Goal: Task Accomplishment & Management: Manage account settings

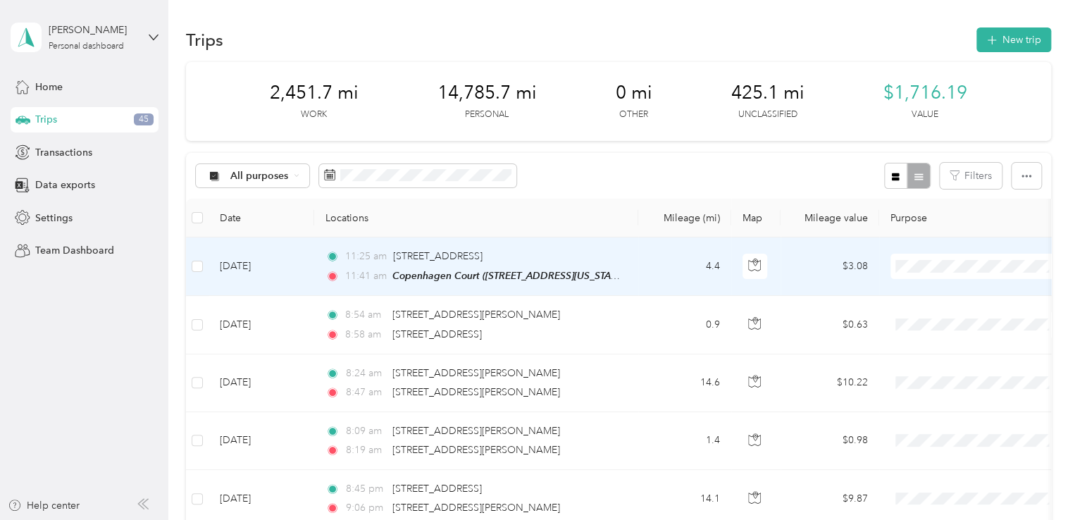
click at [941, 316] on span "Personal" at bounding box center [1008, 316] width 166 height 15
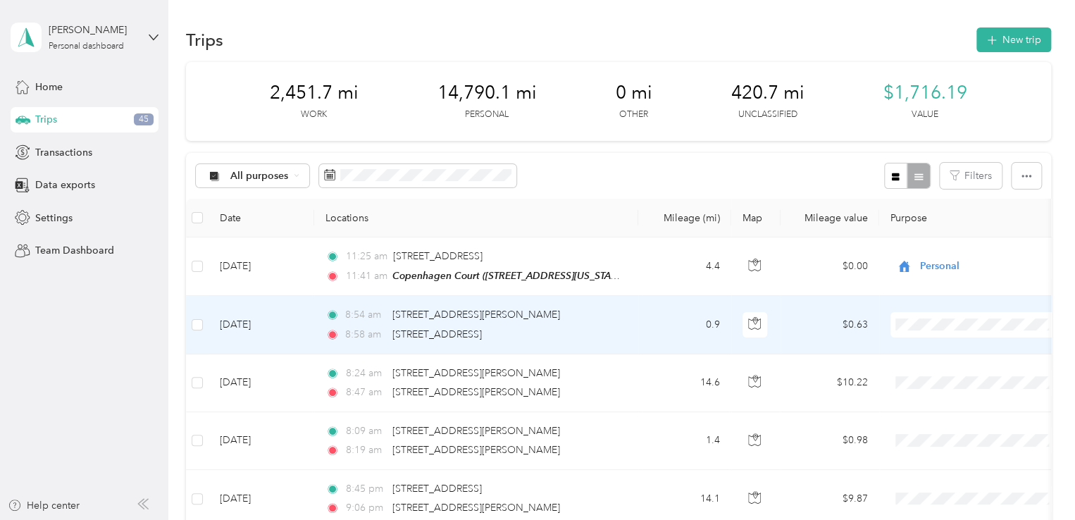
click at [939, 117] on span "Work" at bounding box center [1008, 124] width 166 height 15
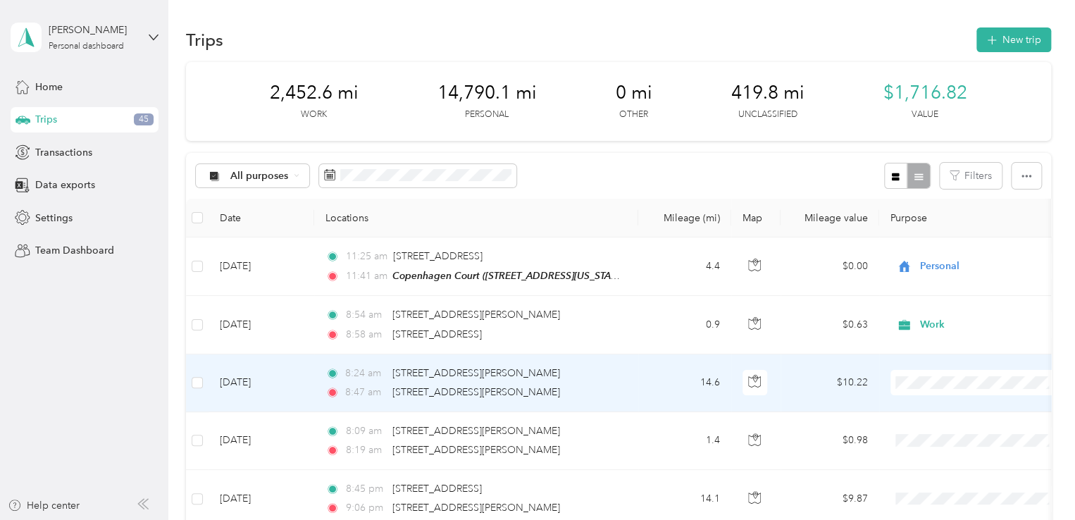
click at [952, 185] on li "Work" at bounding box center [995, 178] width 211 height 25
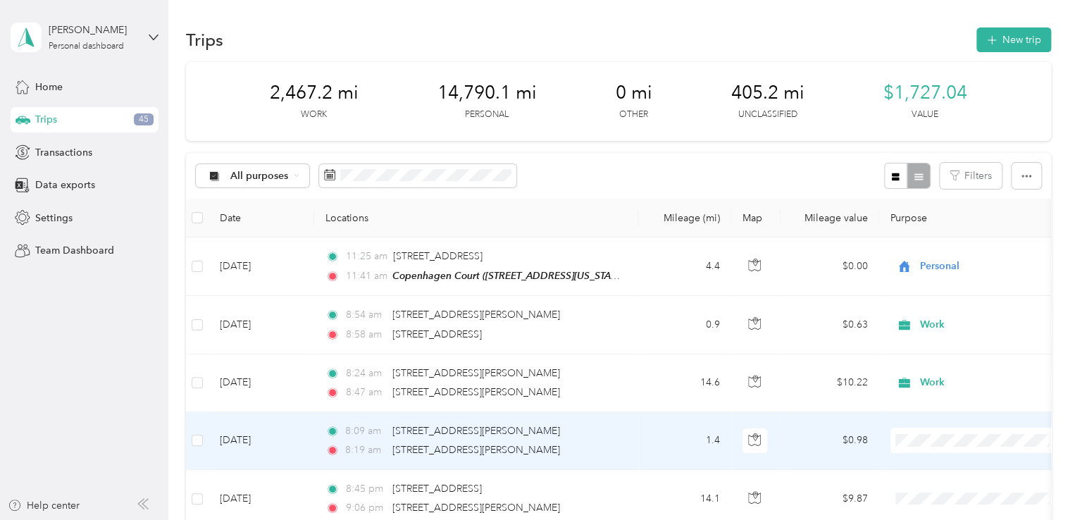
click at [944, 266] on span "Personal" at bounding box center [1008, 264] width 166 height 15
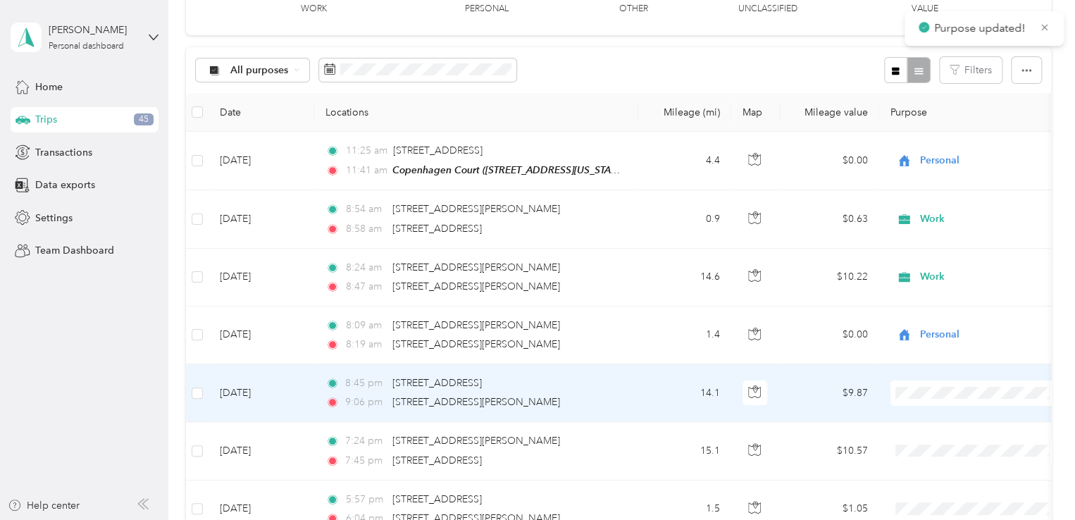
scroll to position [141, 0]
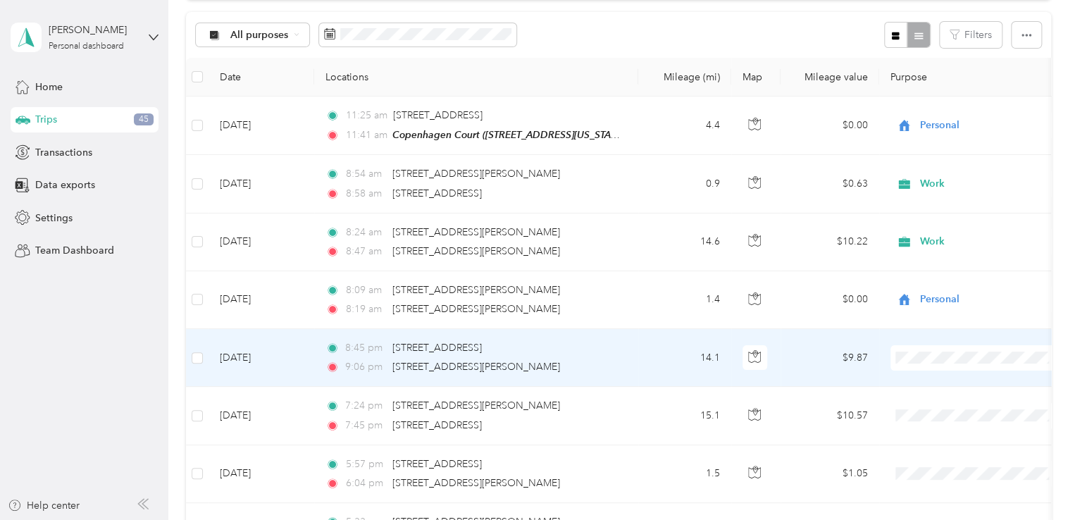
click at [947, 185] on li "Personal" at bounding box center [995, 181] width 211 height 25
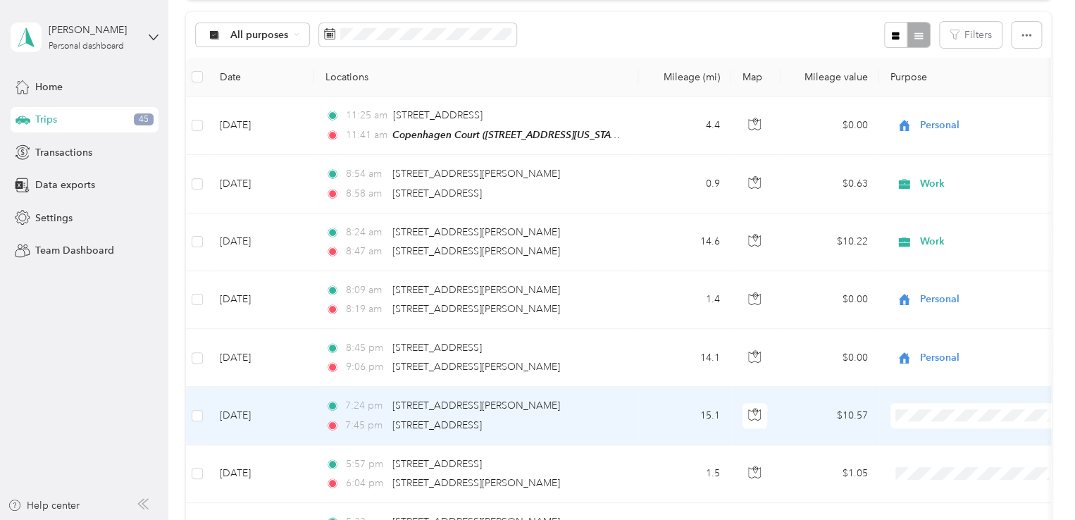
click at [933, 423] on span at bounding box center [977, 415] width 175 height 25
click at [954, 240] on span "Personal" at bounding box center [1008, 239] width 166 height 15
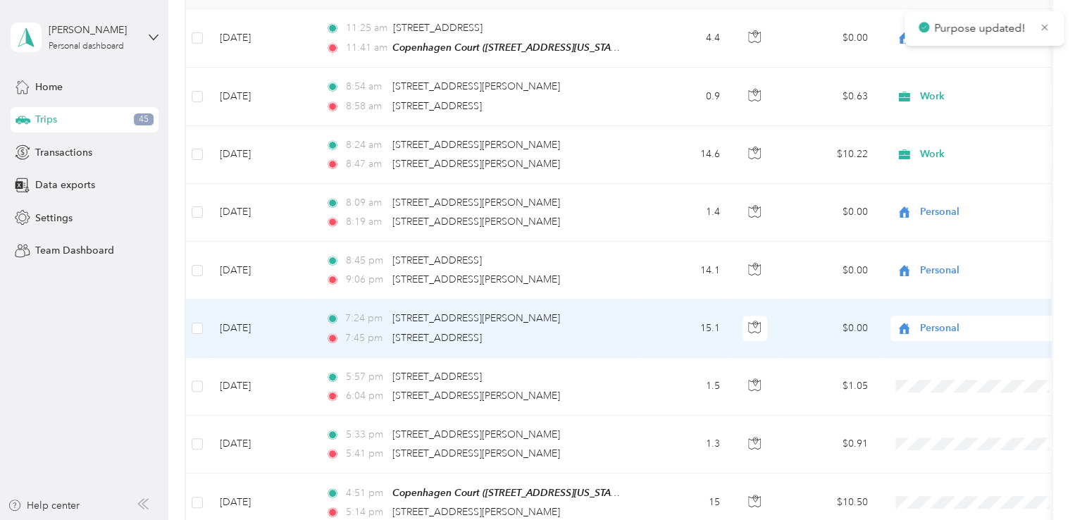
scroll to position [282, 0]
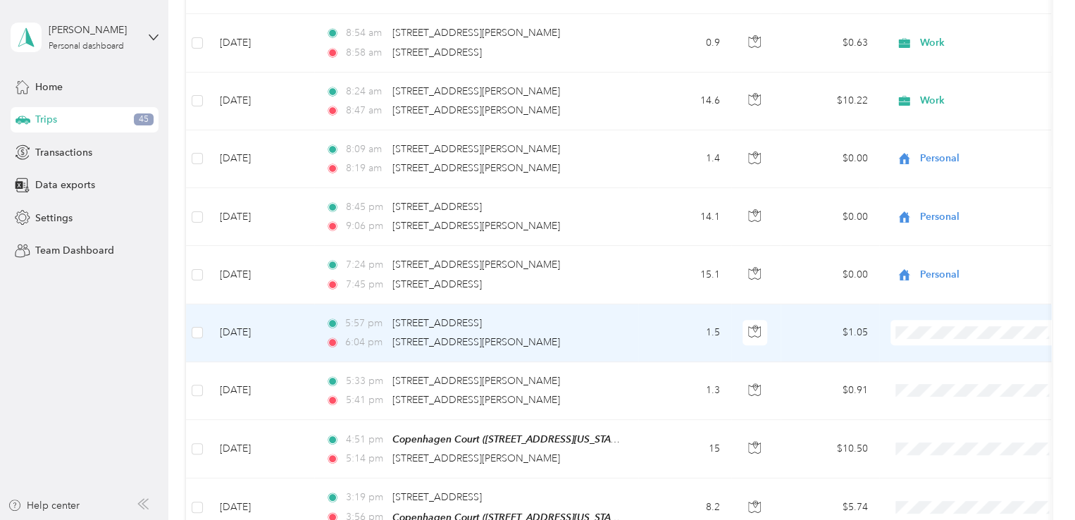
click at [942, 344] on td at bounding box center [977, 333] width 197 height 58
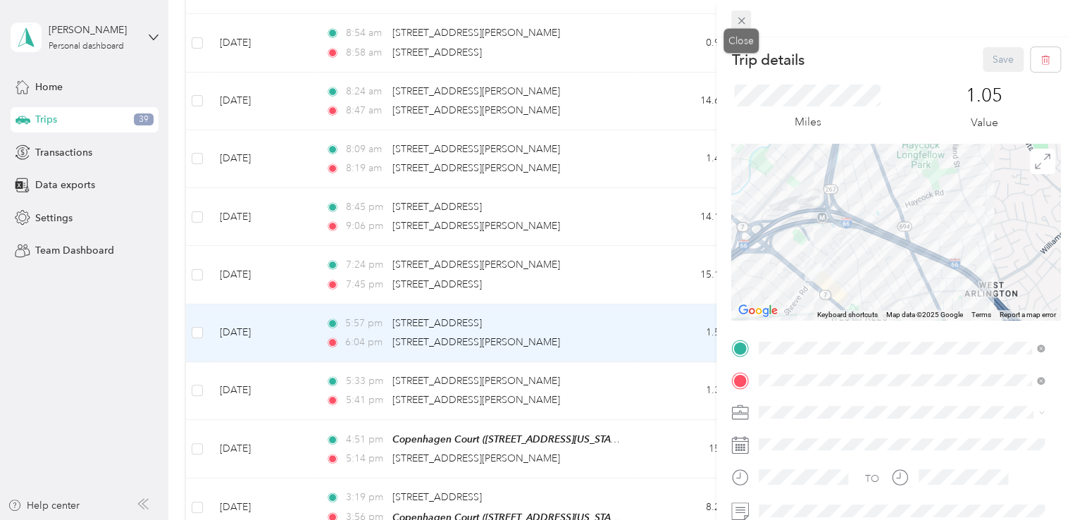
click at [740, 23] on icon at bounding box center [741, 21] width 12 height 12
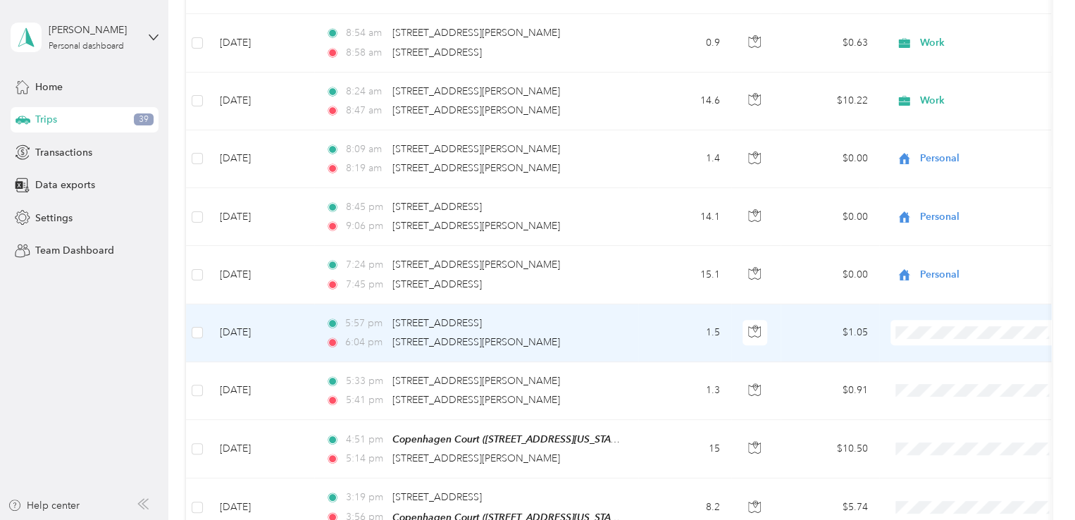
click at [976, 156] on span "Personal" at bounding box center [1008, 154] width 166 height 15
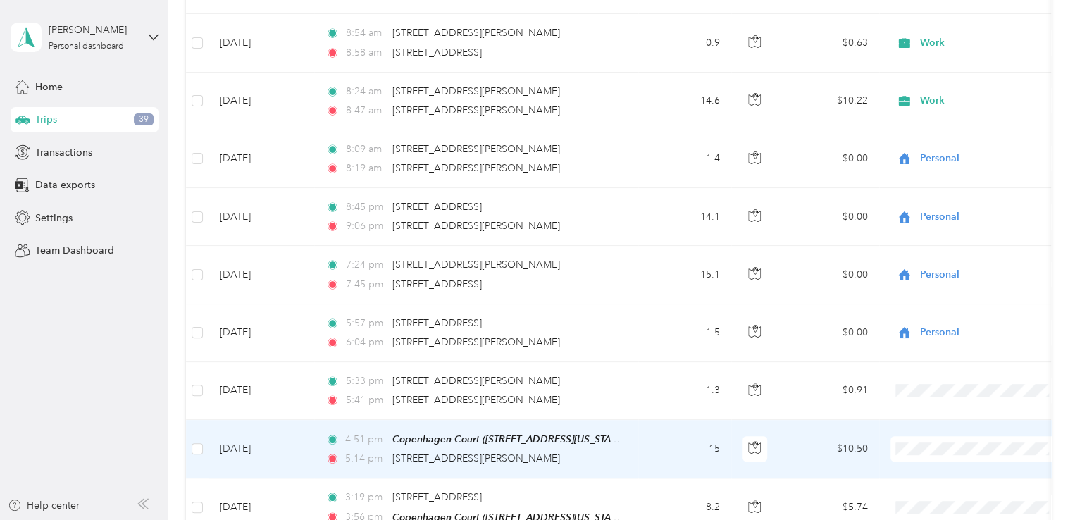
click at [972, 265] on span "Personal" at bounding box center [1008, 271] width 166 height 15
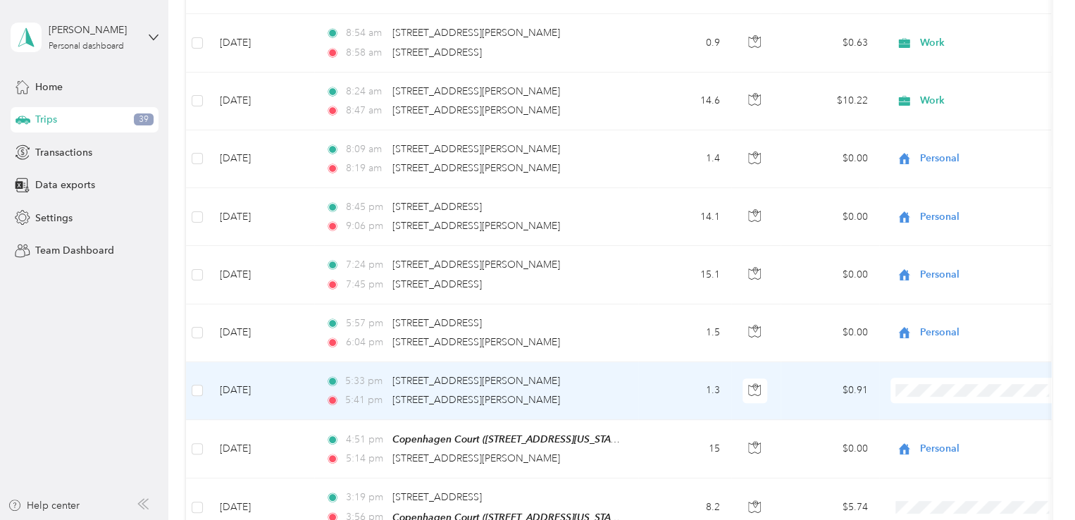
click at [964, 209] on span "Personal" at bounding box center [1008, 213] width 166 height 15
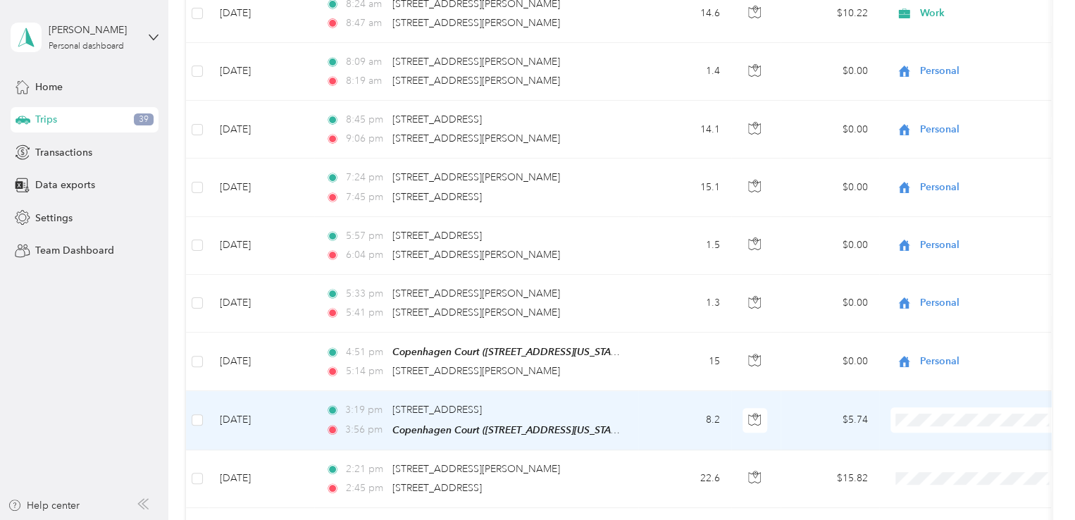
scroll to position [423, 0]
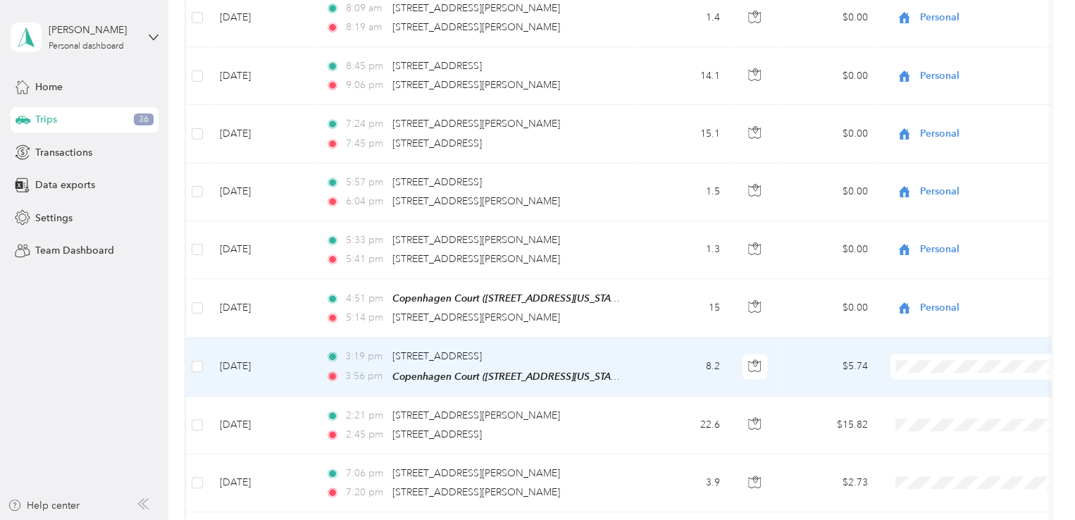
click at [951, 184] on span "Personal" at bounding box center [1008, 188] width 166 height 15
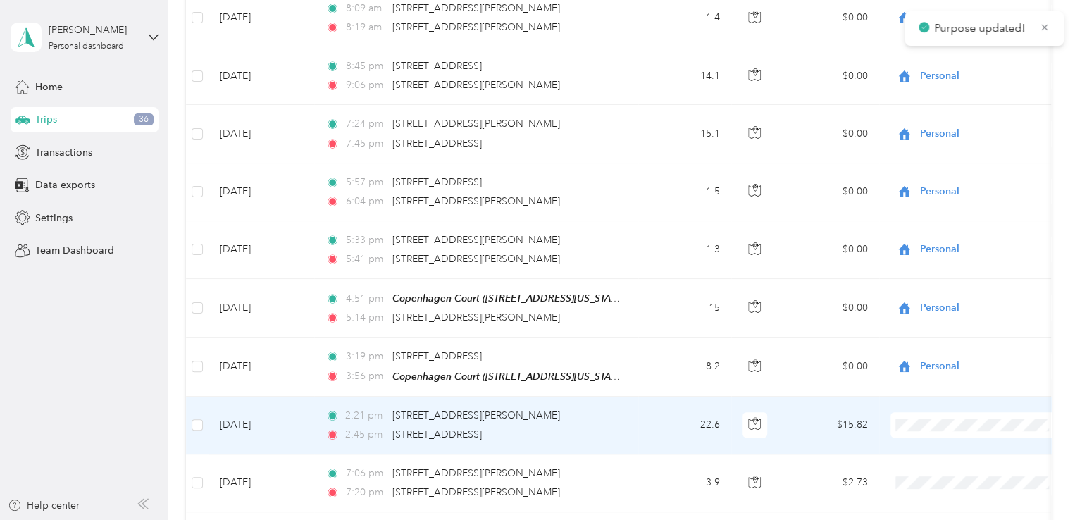
click at [943, 225] on span "Work" at bounding box center [1008, 222] width 166 height 15
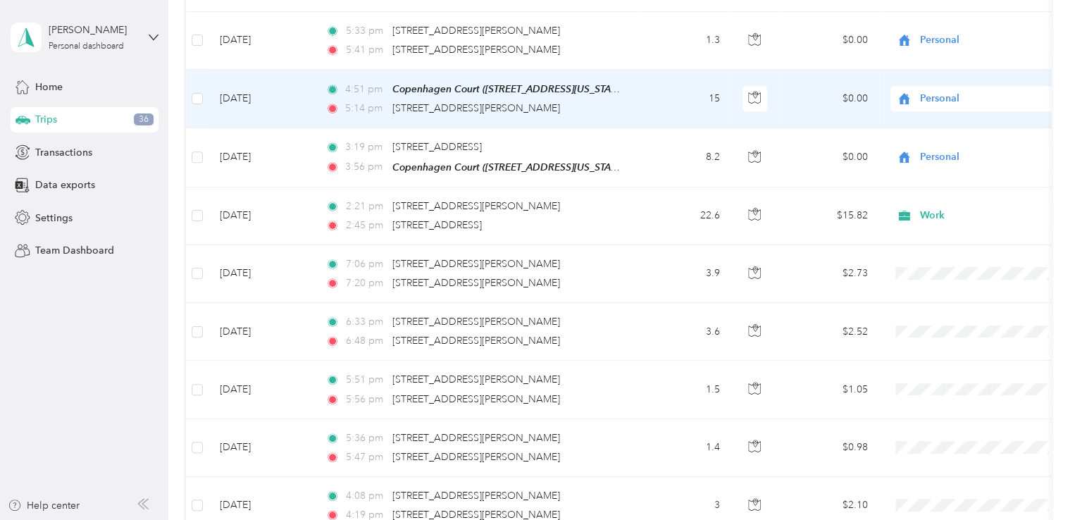
scroll to position [634, 0]
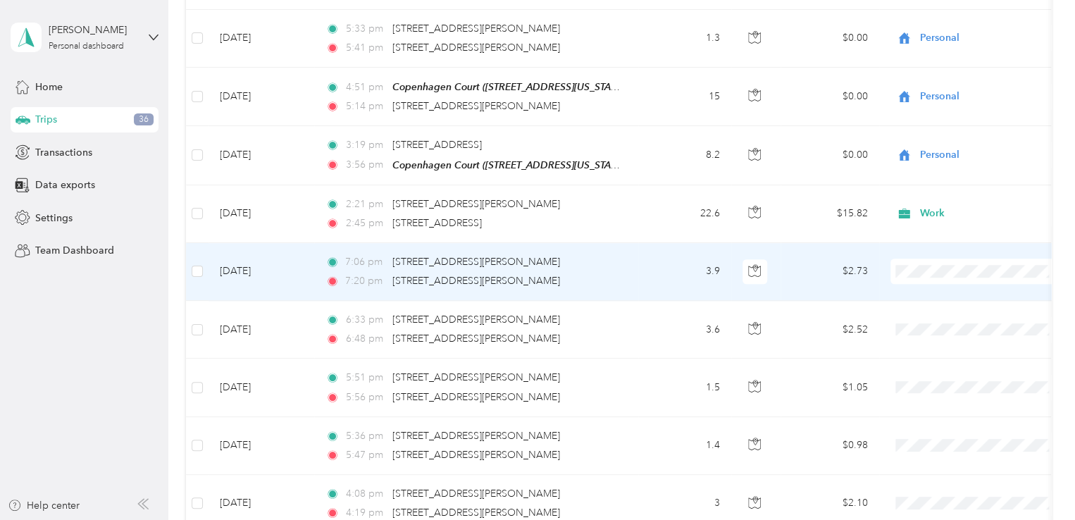
click at [935, 319] on span "Personal" at bounding box center [1008, 318] width 166 height 15
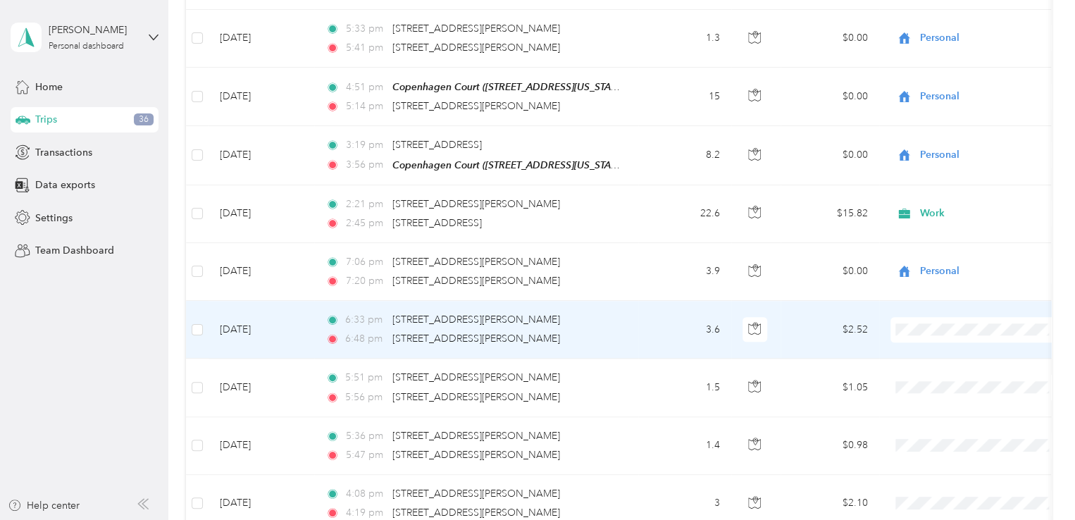
click at [970, 154] on li "Personal" at bounding box center [995, 151] width 211 height 25
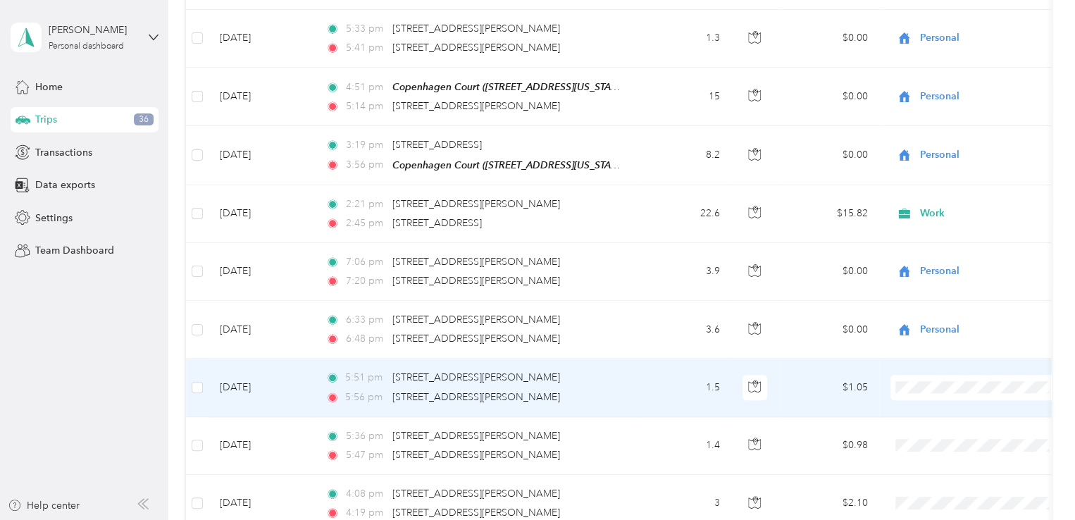
click at [950, 206] on span "Personal" at bounding box center [1008, 206] width 166 height 15
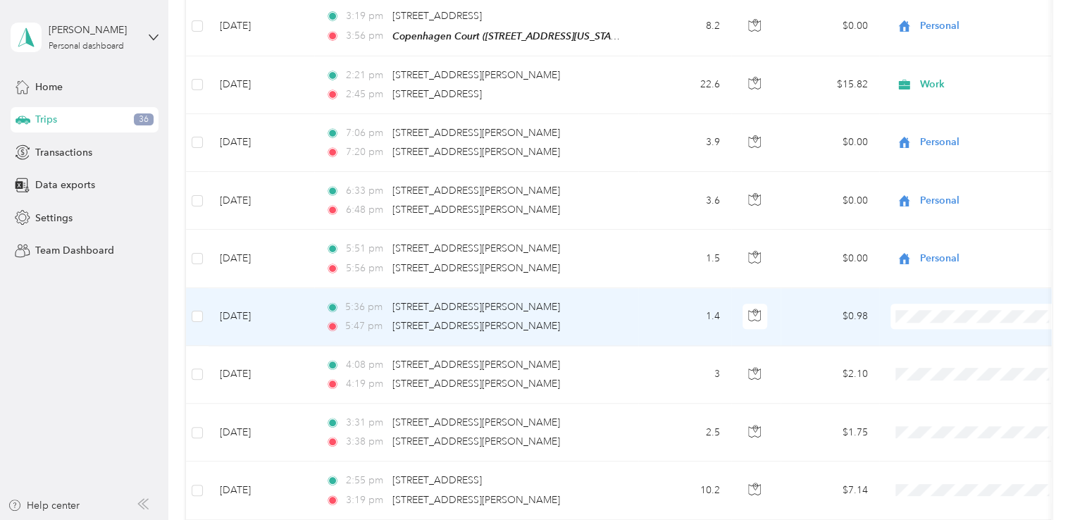
scroll to position [775, 0]
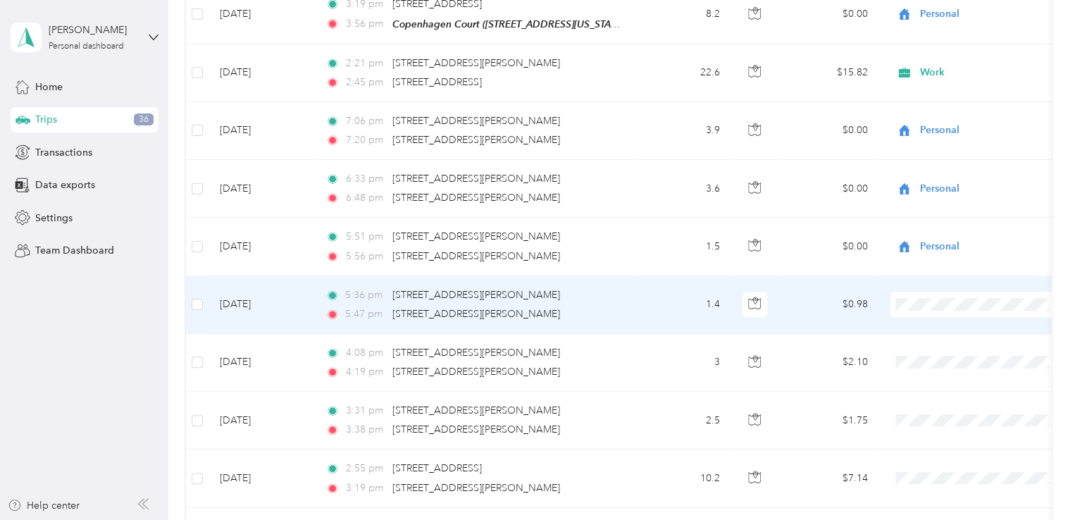
click at [911, 307] on span at bounding box center [977, 304] width 175 height 25
click at [941, 348] on span "Personal" at bounding box center [1008, 351] width 166 height 15
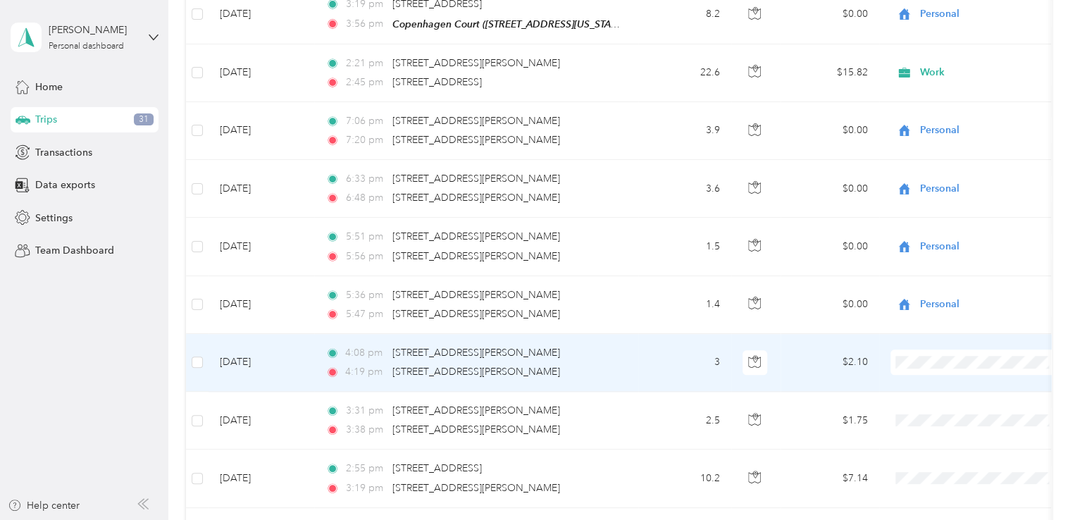
click at [949, 187] on span "Personal" at bounding box center [1008, 183] width 166 height 15
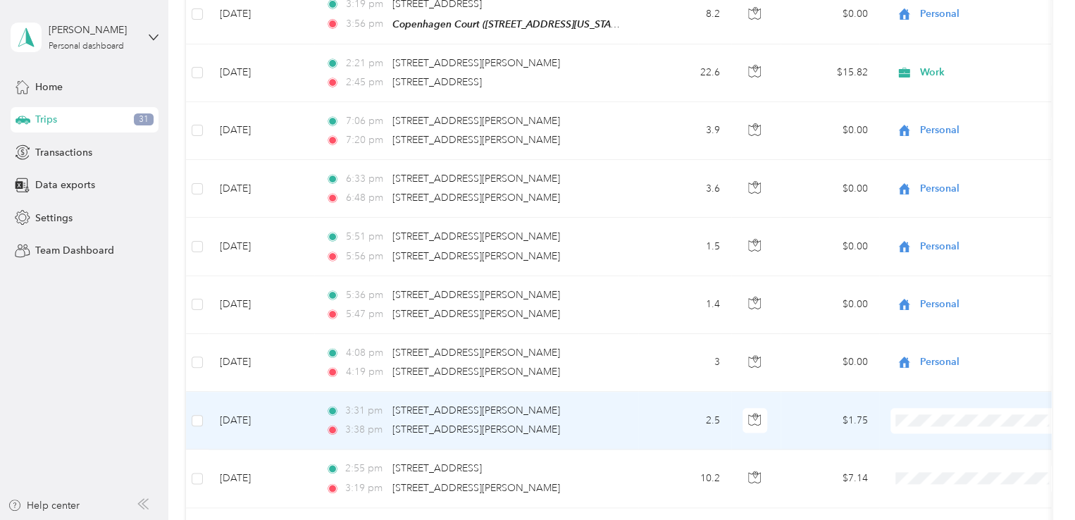
click at [939, 239] on span "Personal" at bounding box center [1008, 241] width 166 height 15
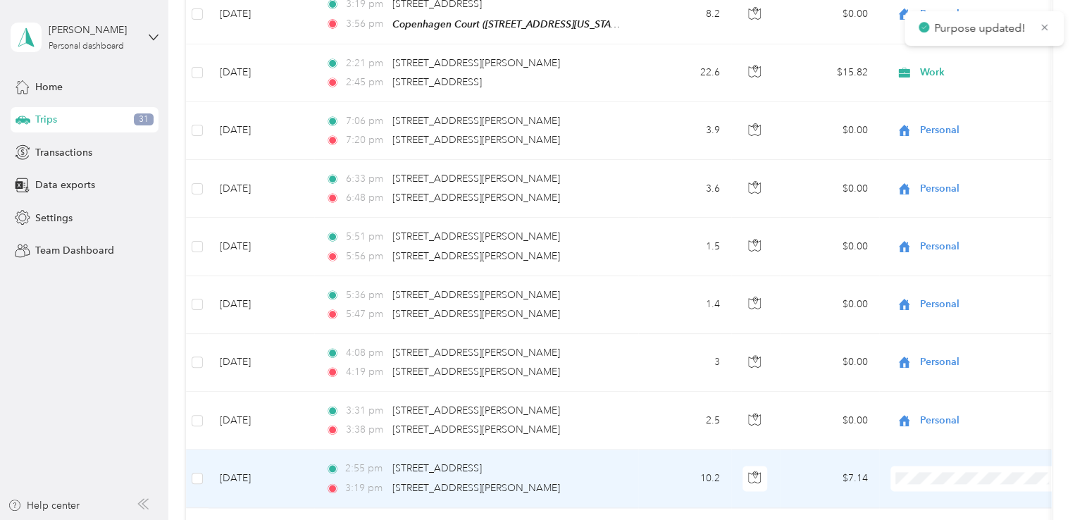
click at [949, 297] on span "Personal" at bounding box center [1008, 299] width 166 height 15
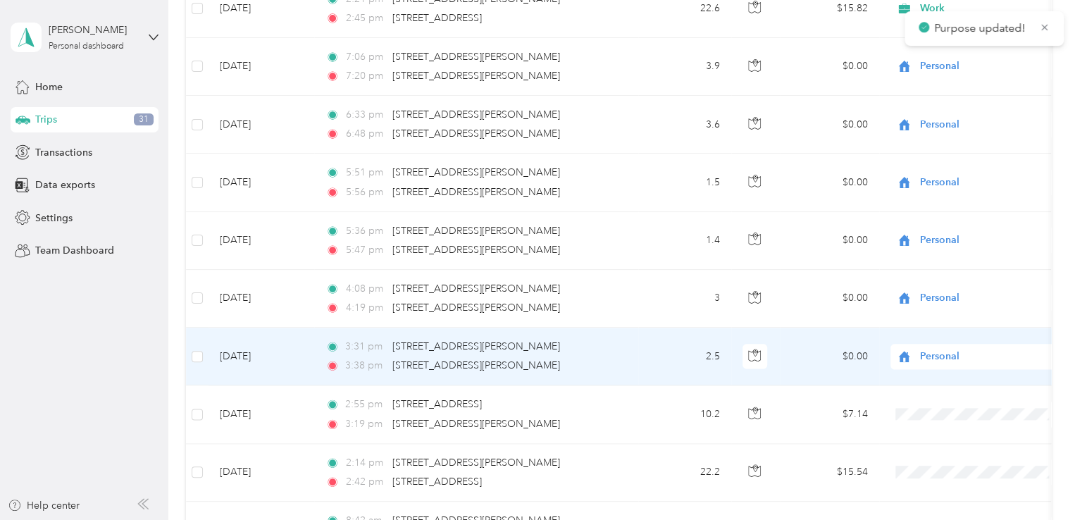
scroll to position [916, 0]
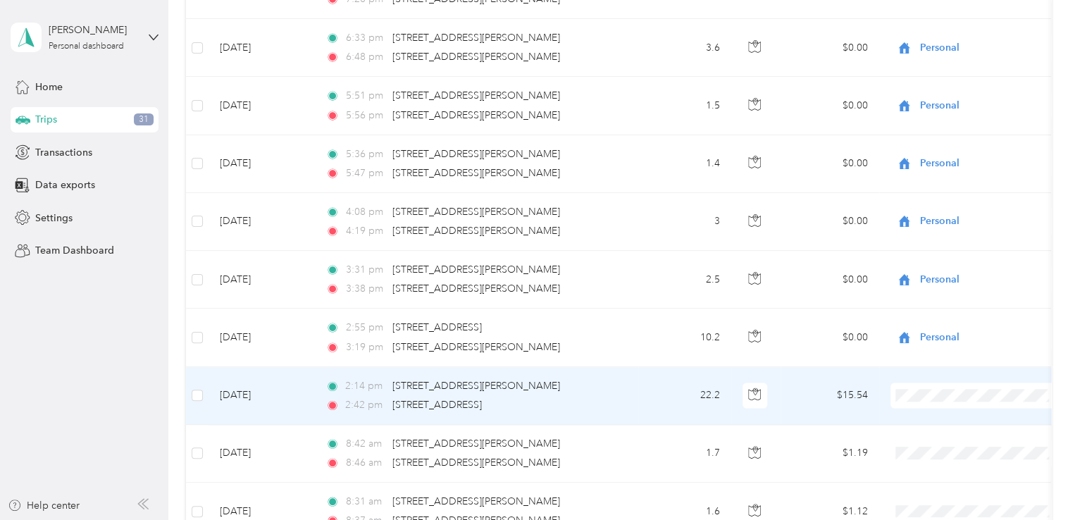
click at [940, 220] on li "Personal" at bounding box center [995, 216] width 211 height 25
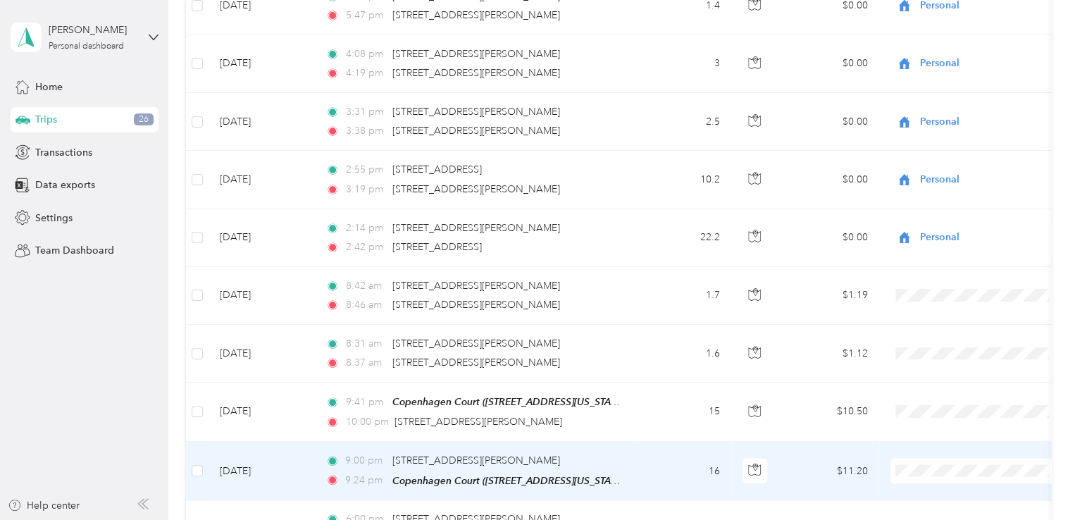
scroll to position [1127, 0]
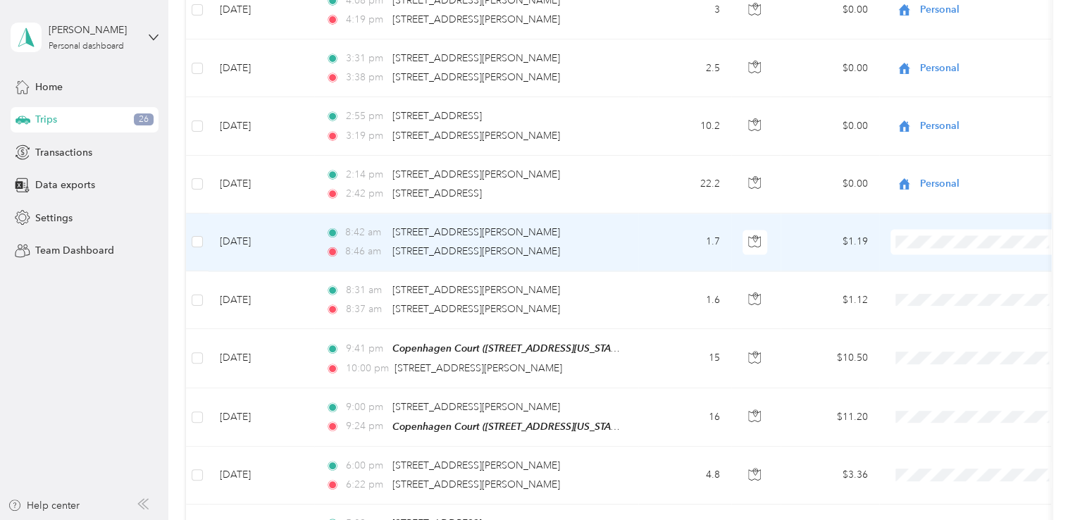
click at [950, 284] on span "Personal" at bounding box center [1008, 287] width 166 height 15
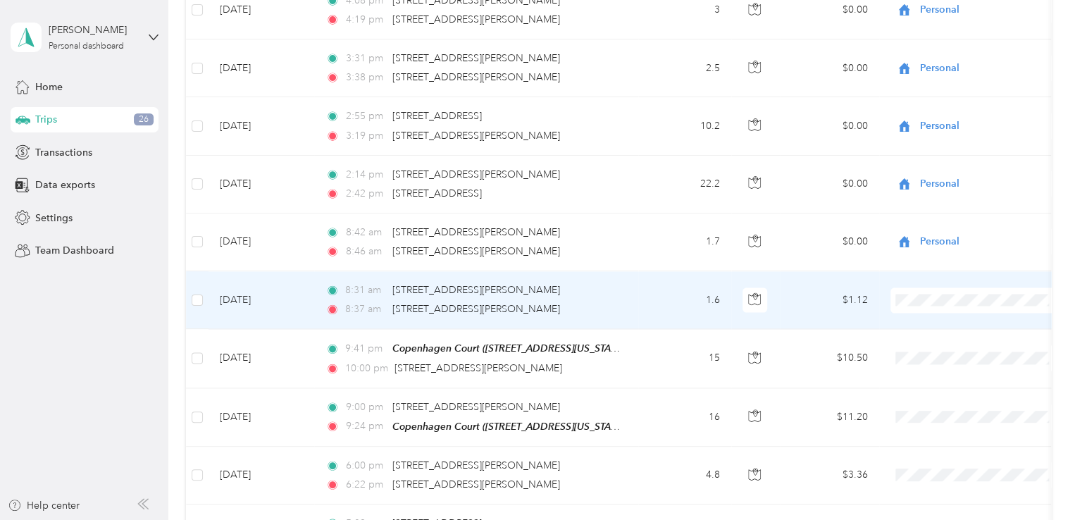
click at [955, 339] on span "Personal" at bounding box center [1008, 342] width 166 height 15
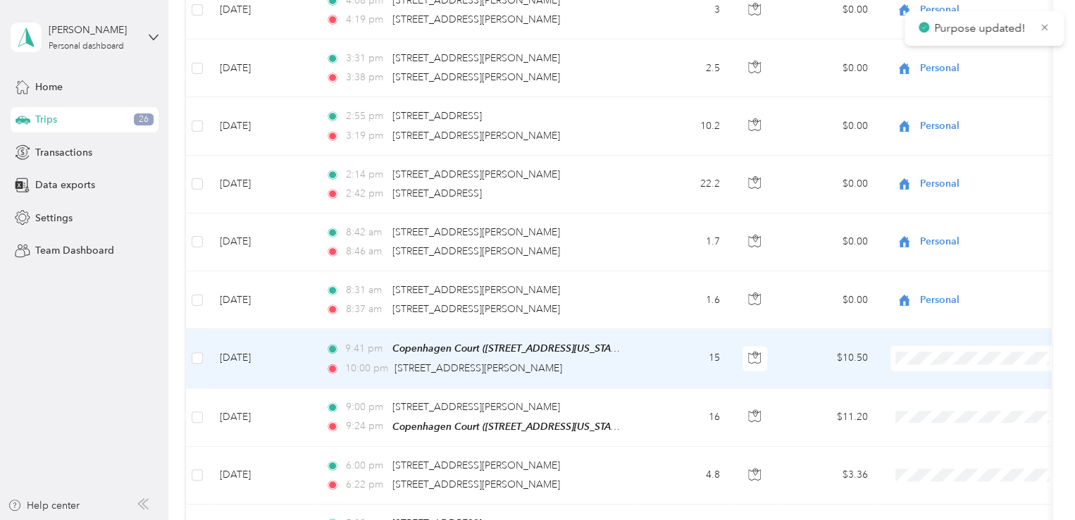
click at [961, 170] on li "Personal" at bounding box center [995, 178] width 211 height 25
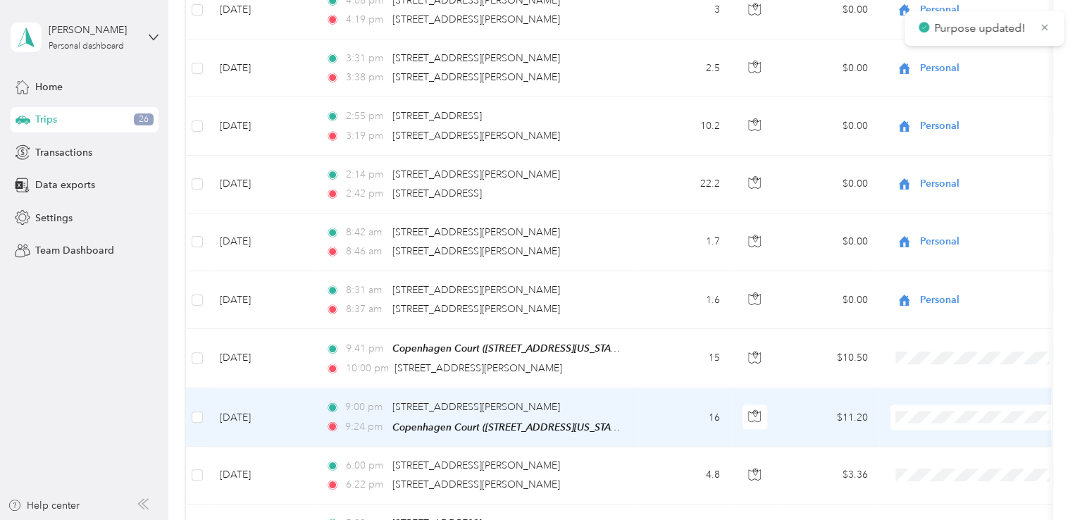
click at [926, 416] on span at bounding box center [977, 416] width 175 height 25
click at [949, 226] on li "Personal" at bounding box center [995, 231] width 211 height 25
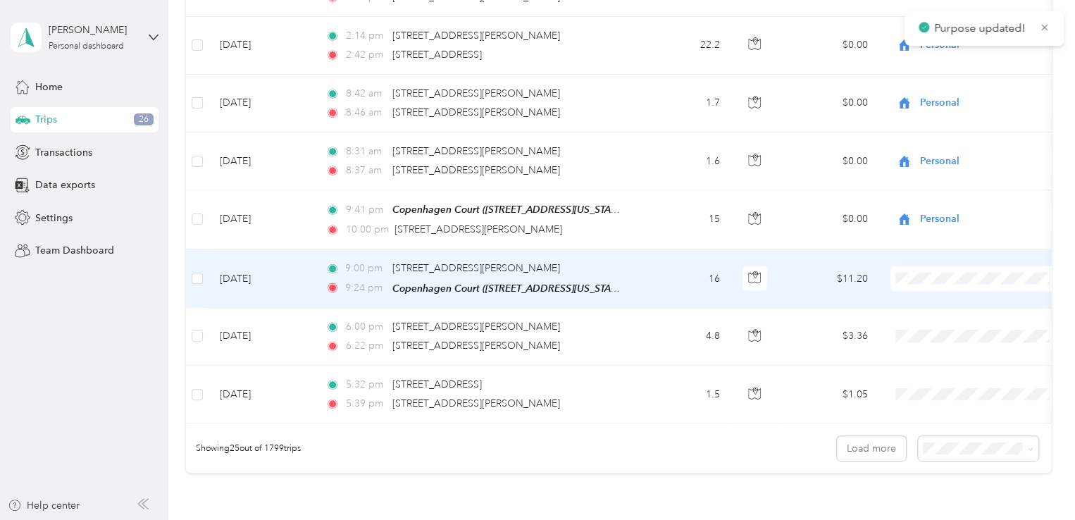
scroll to position [1268, 0]
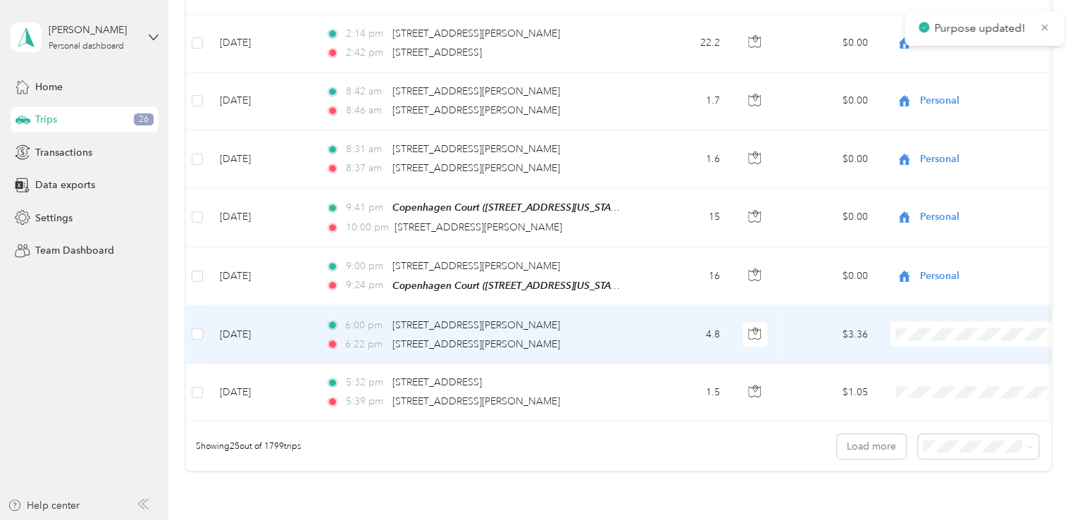
click at [966, 147] on span "Personal" at bounding box center [1008, 152] width 166 height 15
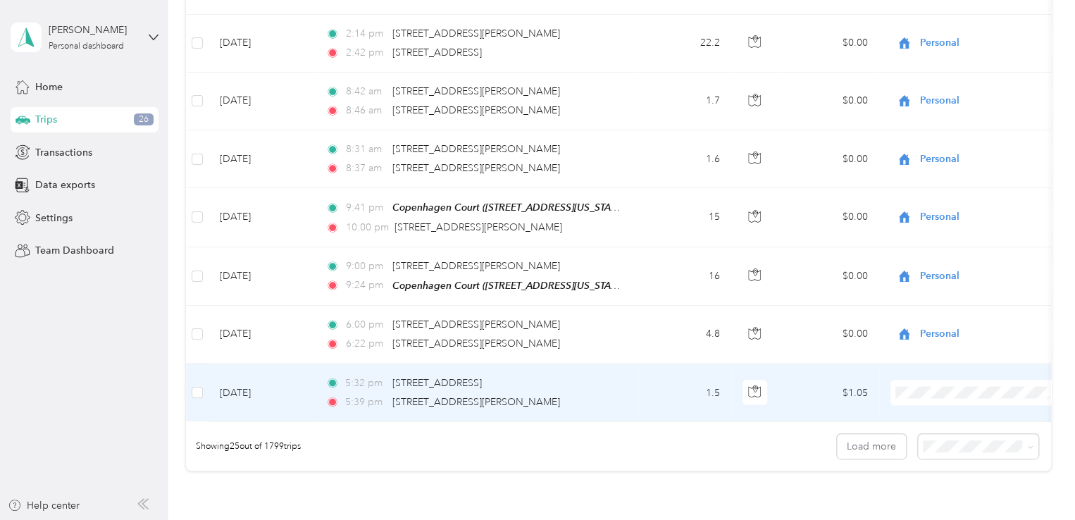
click at [949, 209] on span "Personal" at bounding box center [1008, 210] width 166 height 15
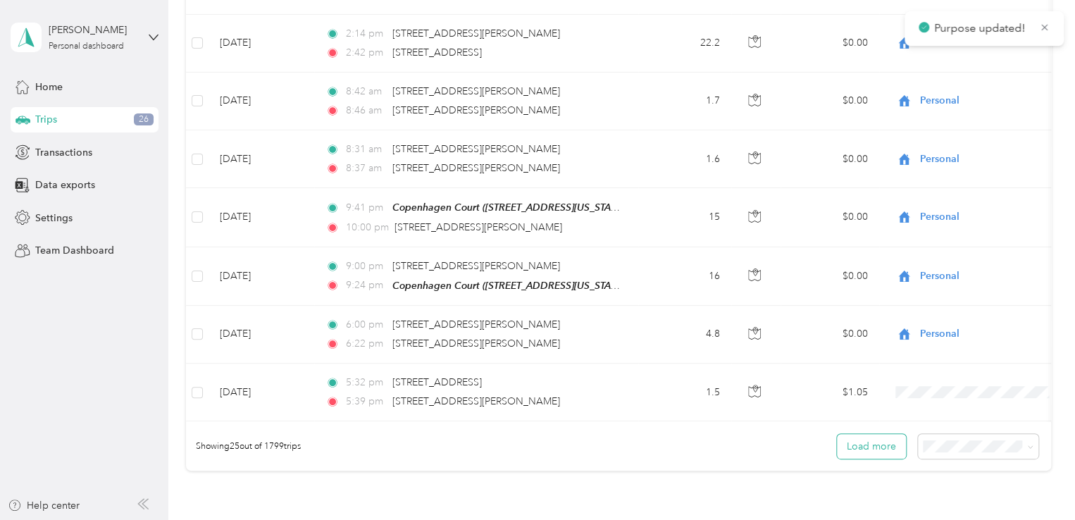
click at [884, 444] on button "Load more" at bounding box center [871, 446] width 69 height 25
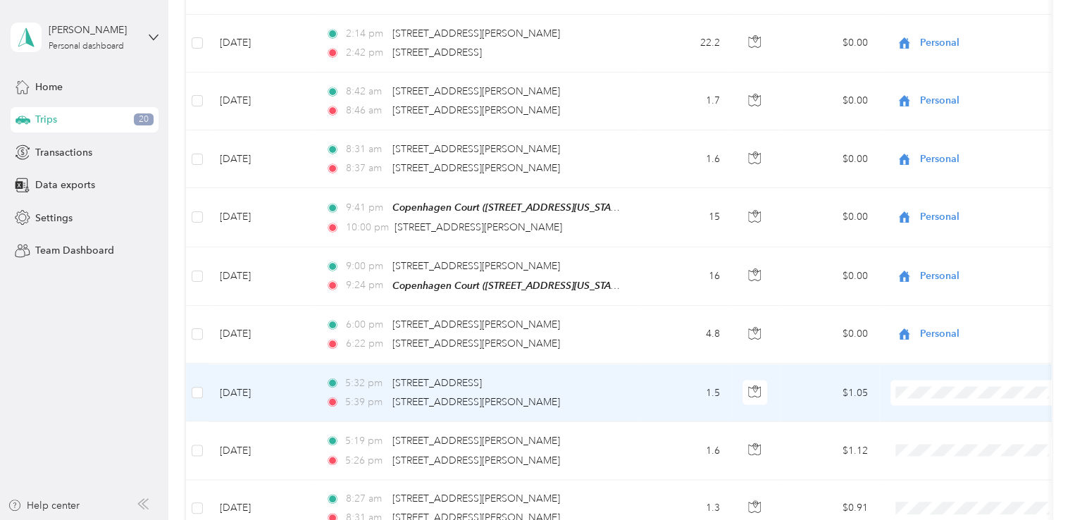
click at [958, 211] on span "Personal" at bounding box center [1008, 210] width 166 height 15
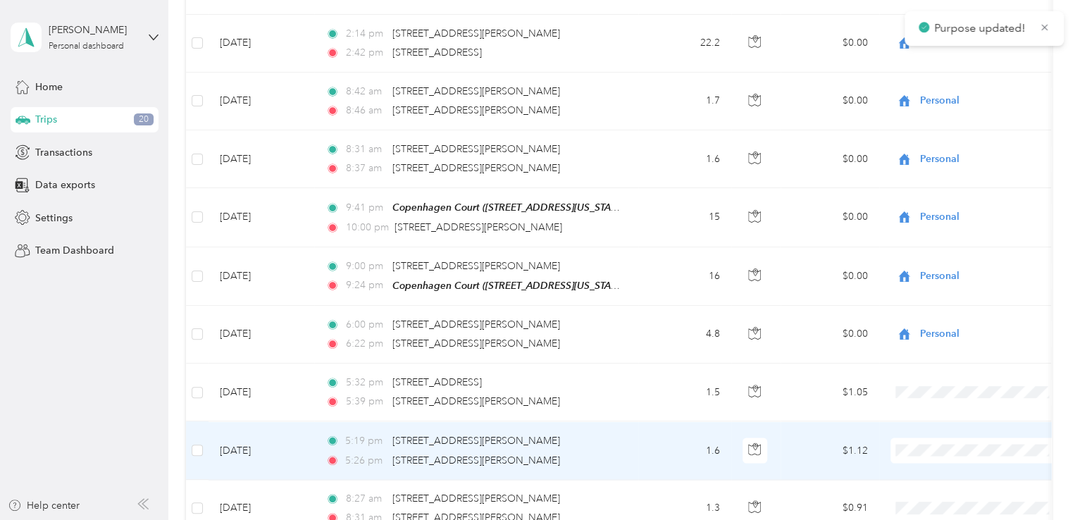
click at [947, 269] on span "Personal" at bounding box center [1008, 268] width 166 height 15
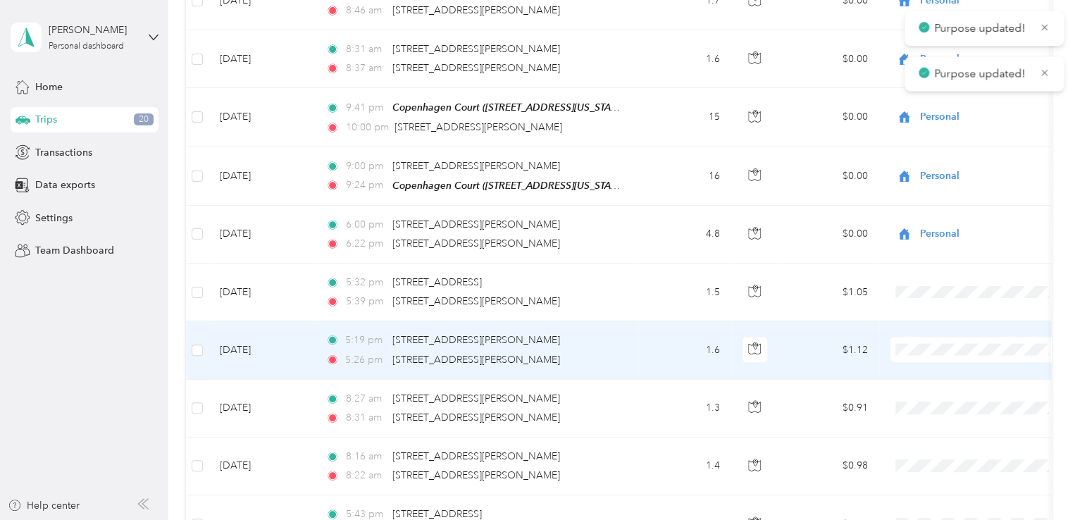
scroll to position [1409, 0]
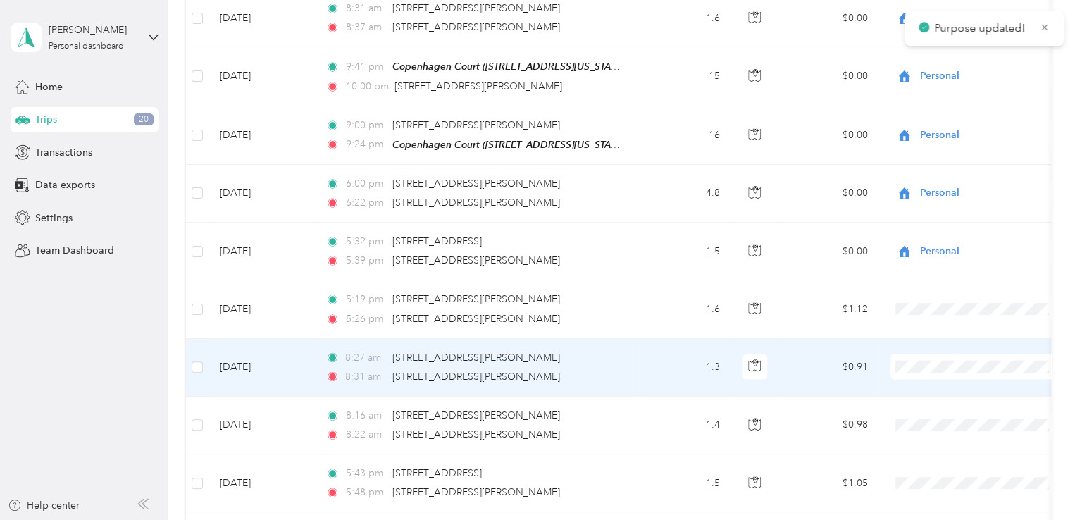
click at [957, 180] on span "Personal" at bounding box center [1008, 184] width 166 height 15
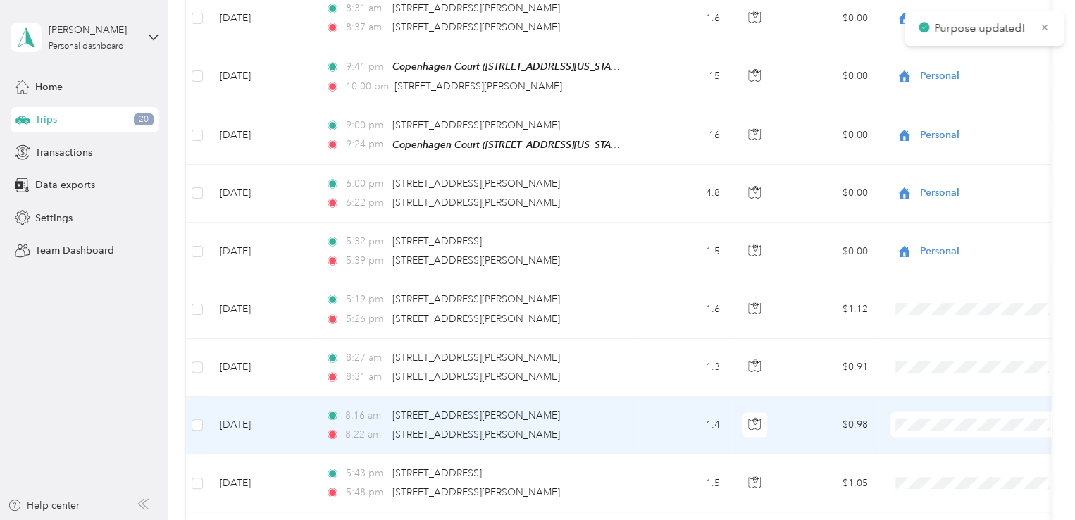
click at [958, 249] on li "Personal" at bounding box center [995, 242] width 211 height 25
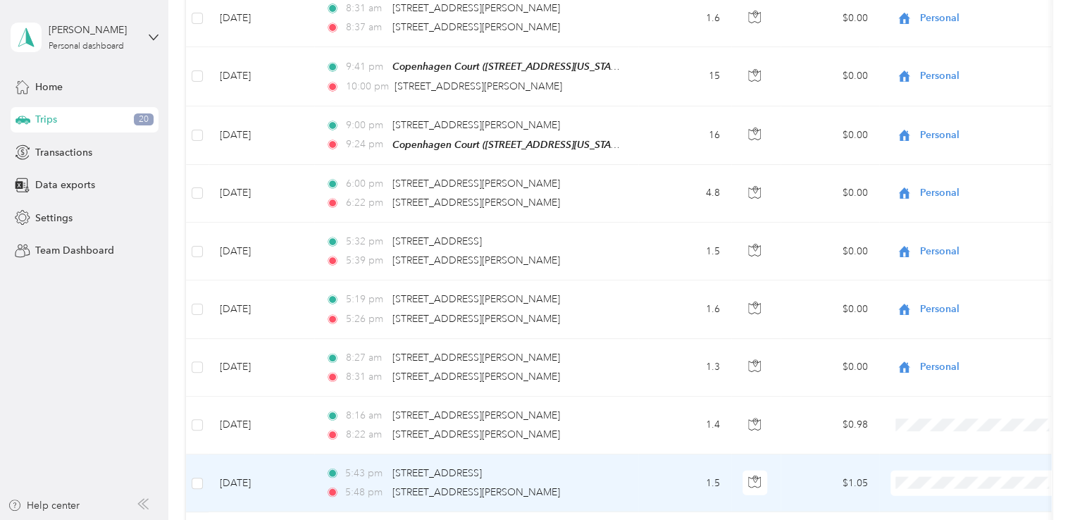
click at [931, 297] on span "Personal" at bounding box center [1008, 300] width 166 height 15
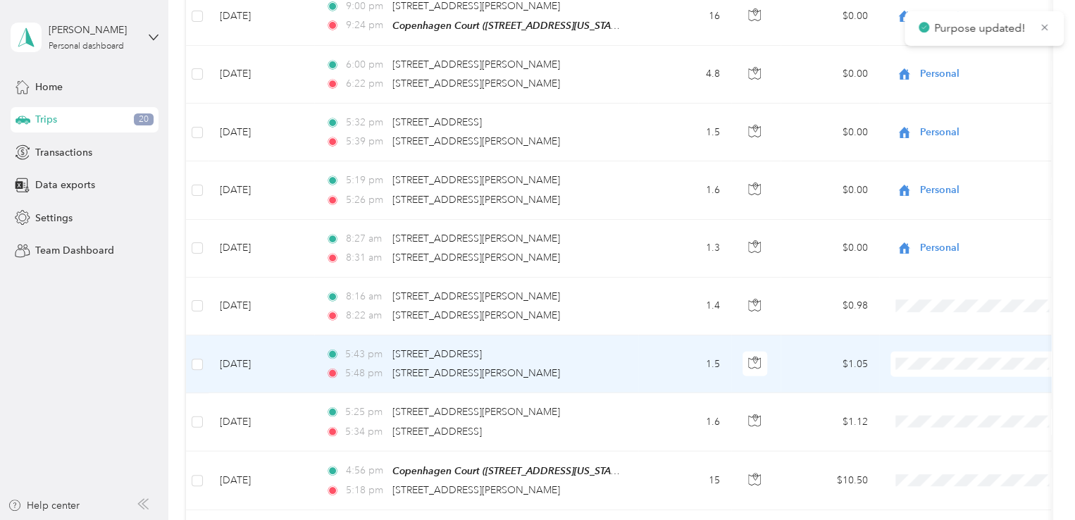
scroll to position [1550, 0]
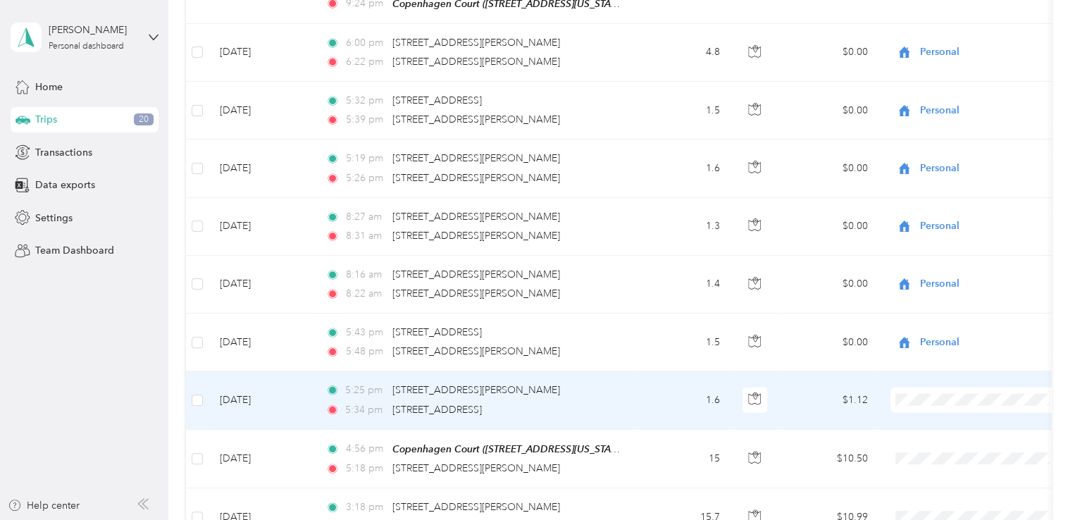
click at [942, 220] on span "Personal" at bounding box center [1008, 217] width 166 height 15
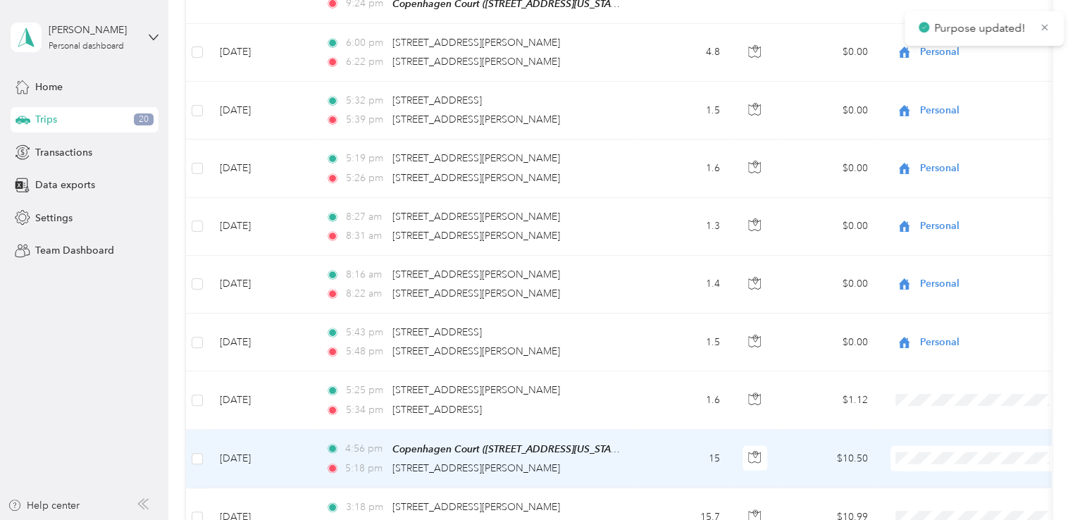
click at [957, 271] on span "Personal" at bounding box center [1008, 275] width 166 height 15
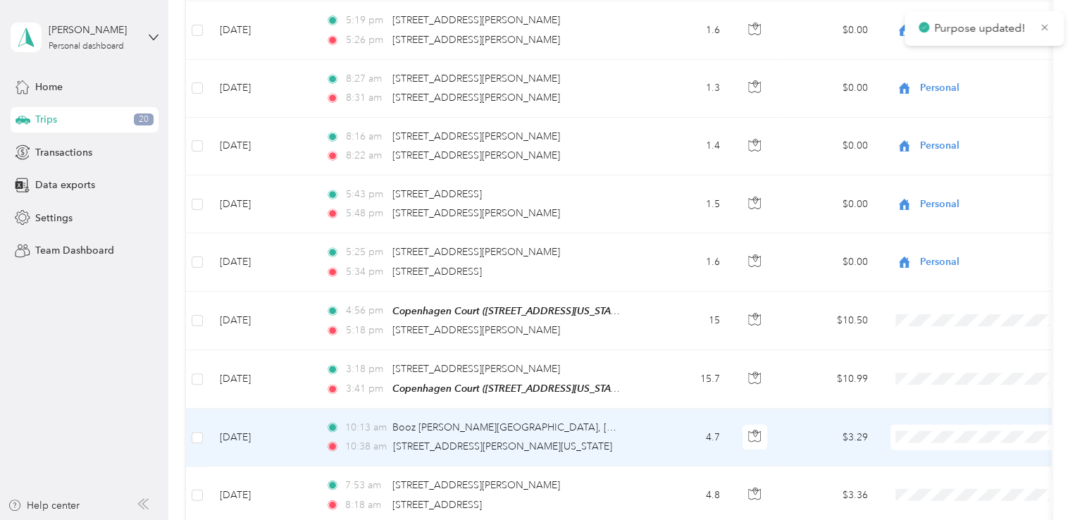
scroll to position [1690, 0]
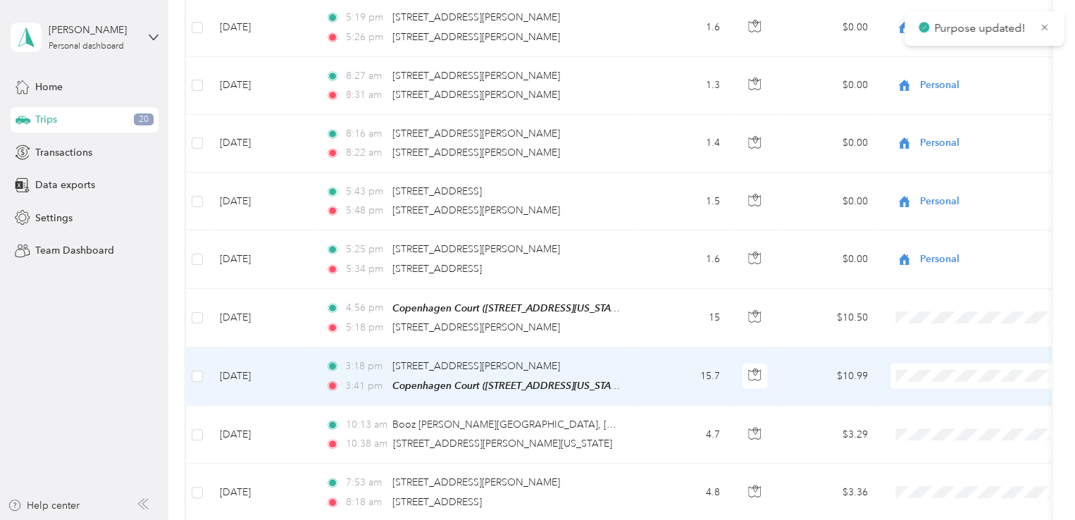
click at [944, 191] on span "Personal" at bounding box center [1008, 192] width 166 height 15
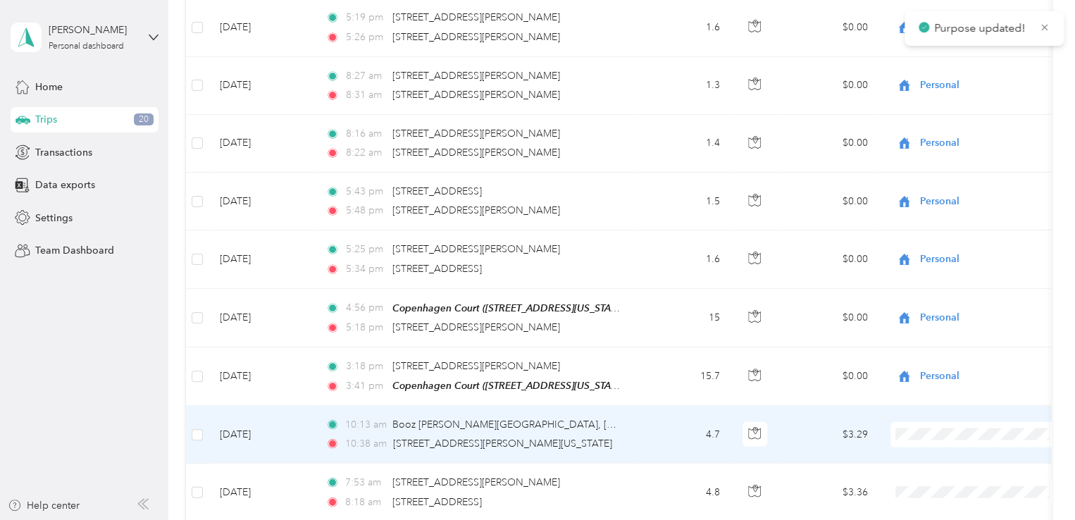
click at [938, 232] on ol "Work Personal Real Estate - Gunston Real Estate - 1969 Real Estate - 3042 Real …" at bounding box center [995, 309] width 211 height 197
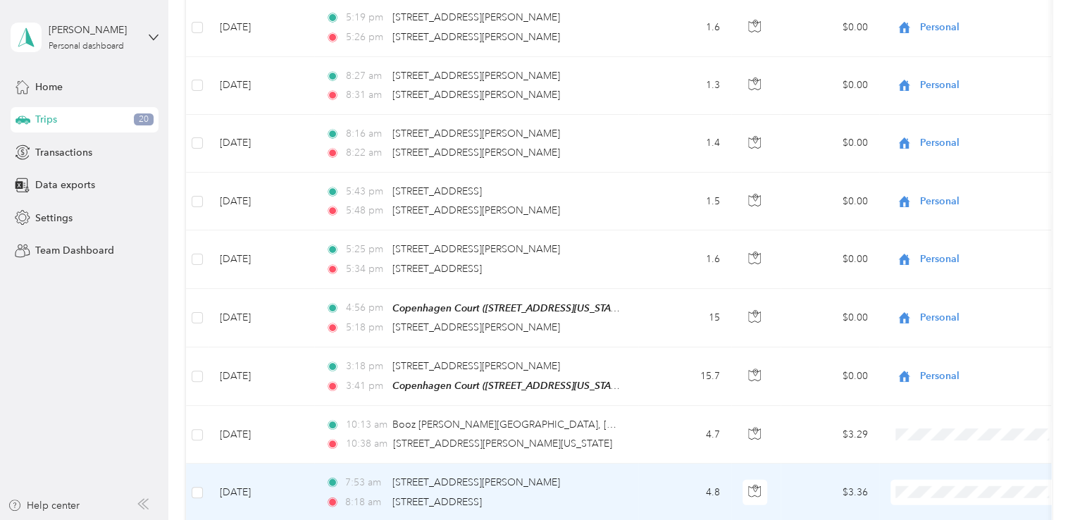
click at [923, 287] on li "Work" at bounding box center [995, 283] width 211 height 25
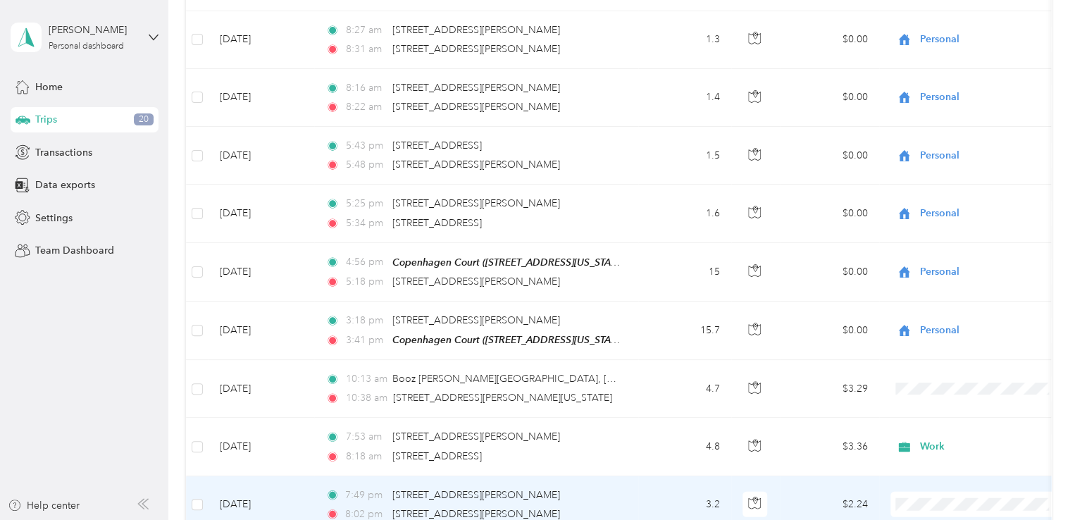
scroll to position [1831, 0]
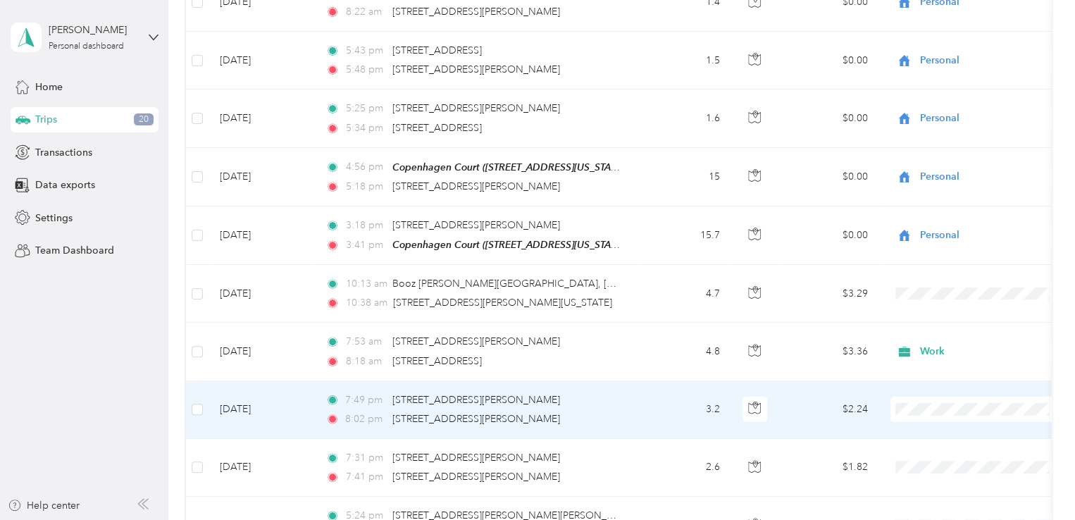
click at [930, 204] on li "Work" at bounding box center [995, 199] width 211 height 25
click at [942, 226] on span "Personal" at bounding box center [1008, 225] width 166 height 15
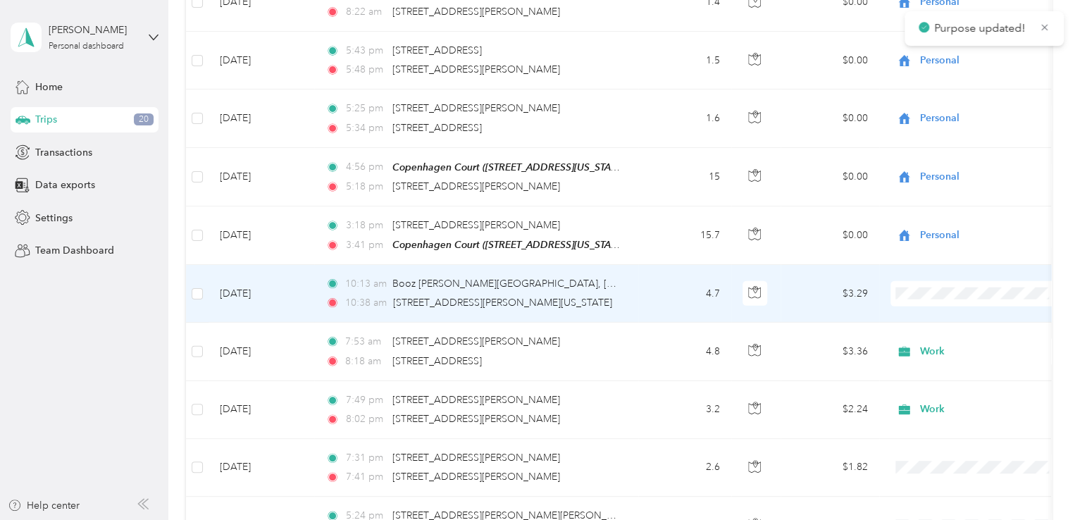
click at [940, 306] on span "Work" at bounding box center [1008, 310] width 166 height 15
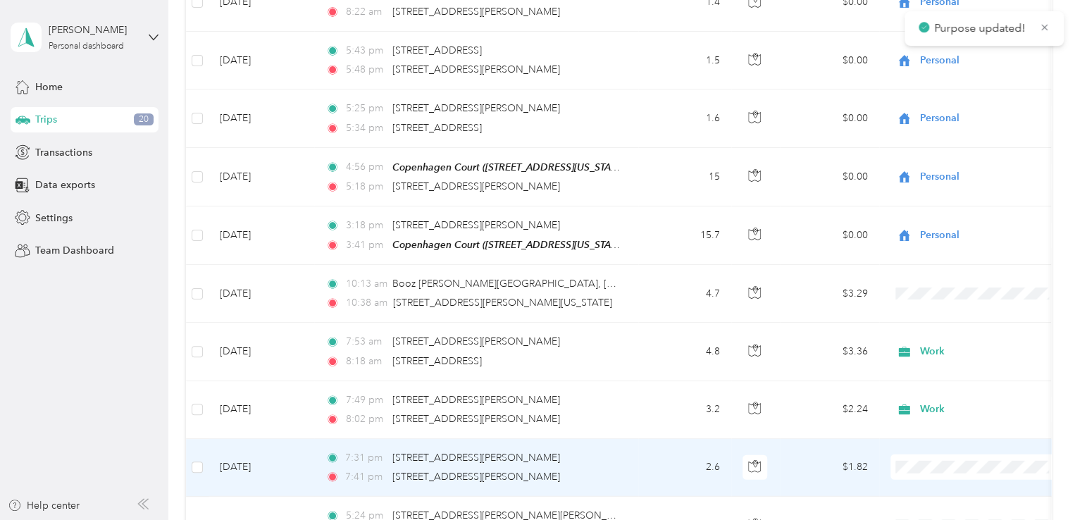
click at [922, 454] on span at bounding box center [977, 466] width 175 height 25
click at [950, 285] on li "Personal" at bounding box center [995, 282] width 211 height 25
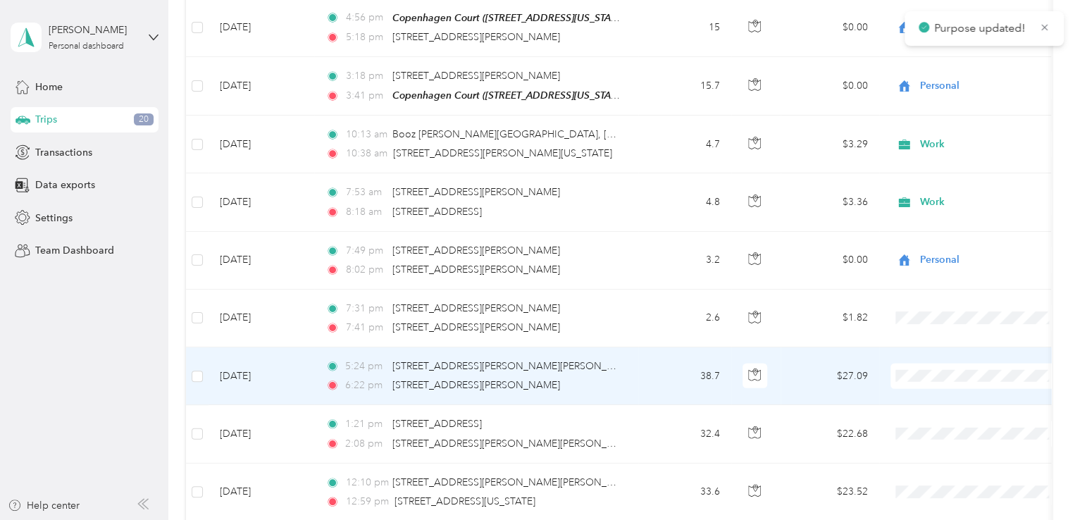
scroll to position [2043, 0]
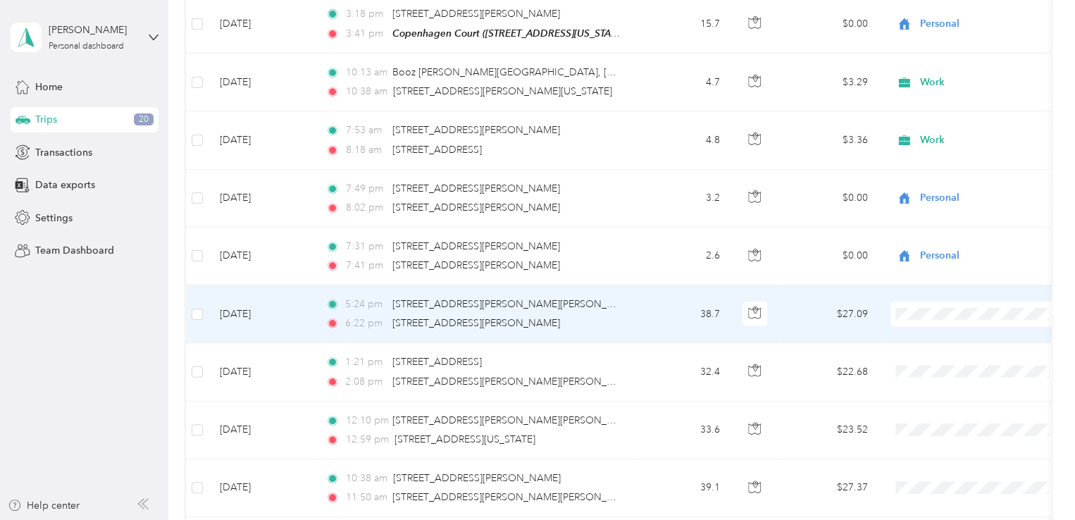
click at [957, 350] on span "Personal" at bounding box center [1008, 346] width 166 height 15
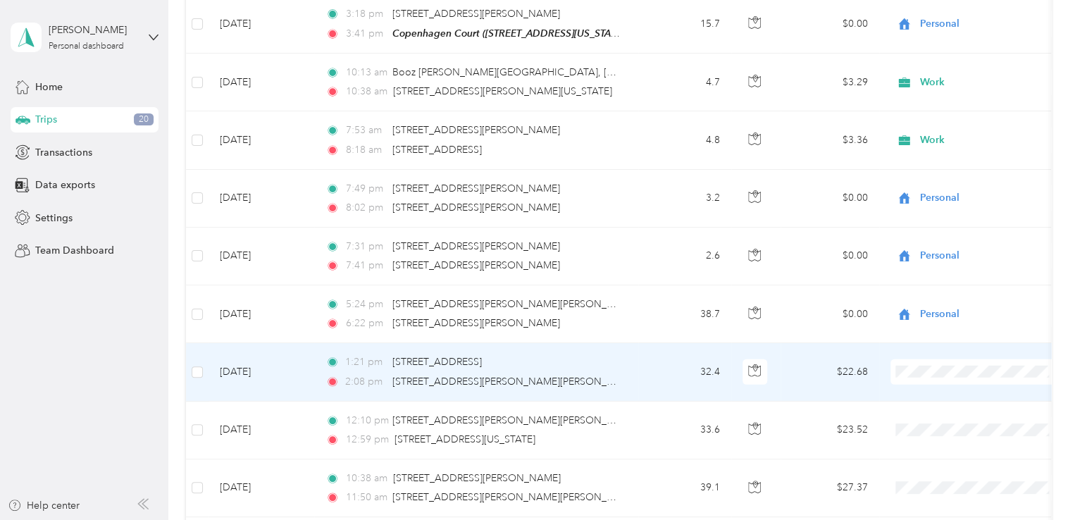
click at [951, 191] on li "Personal" at bounding box center [995, 187] width 211 height 25
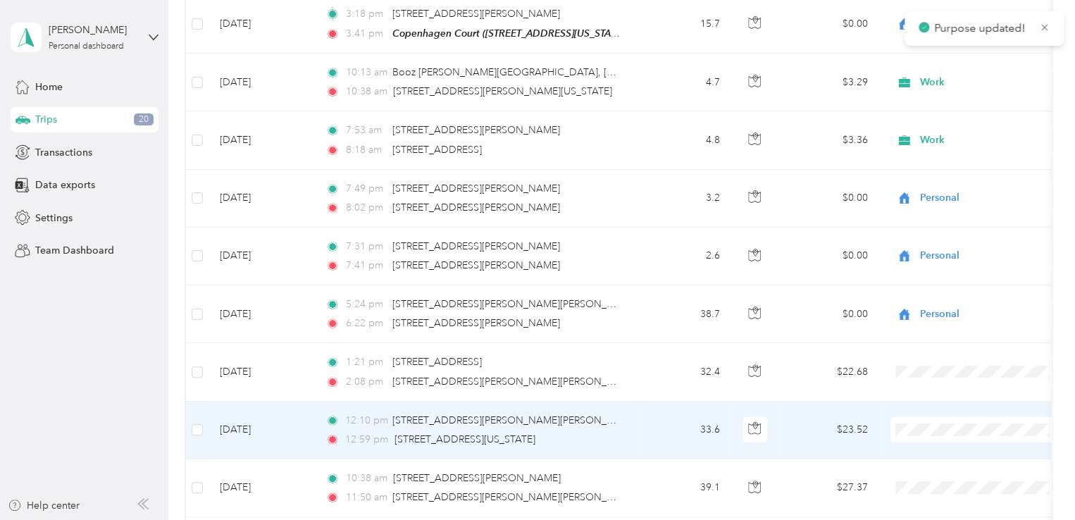
click at [945, 249] on ol "Work Personal Real Estate - Gunston Real Estate - 1969 Real Estate - 3042 Real …" at bounding box center [995, 306] width 211 height 197
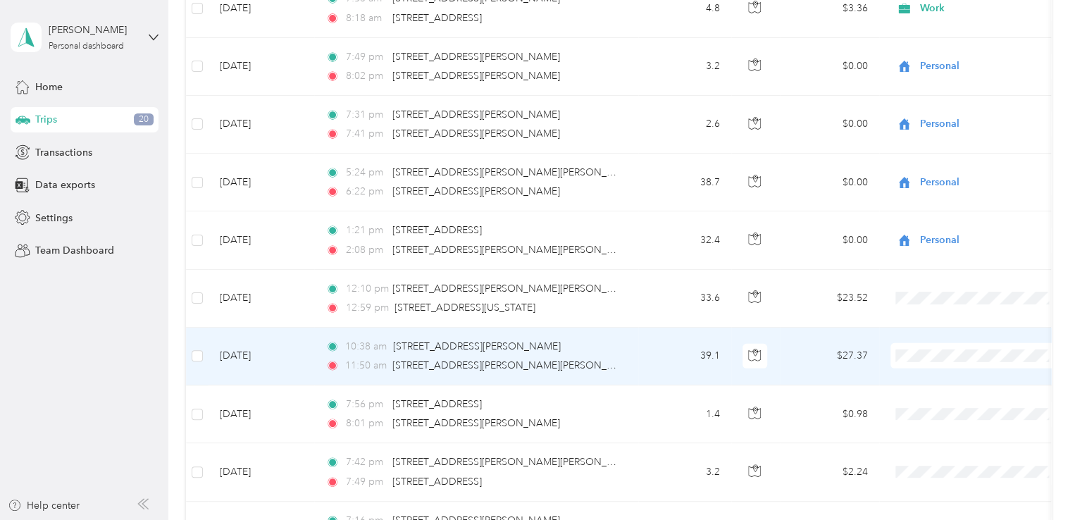
scroll to position [2183, 0]
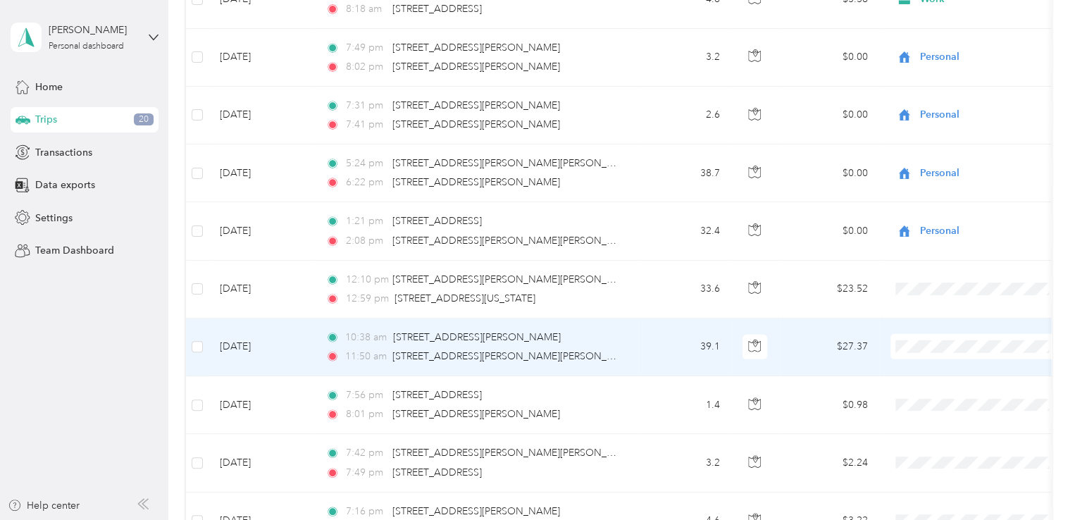
click at [916, 343] on span at bounding box center [977, 346] width 175 height 25
click at [941, 158] on span "Personal" at bounding box center [1008, 161] width 166 height 15
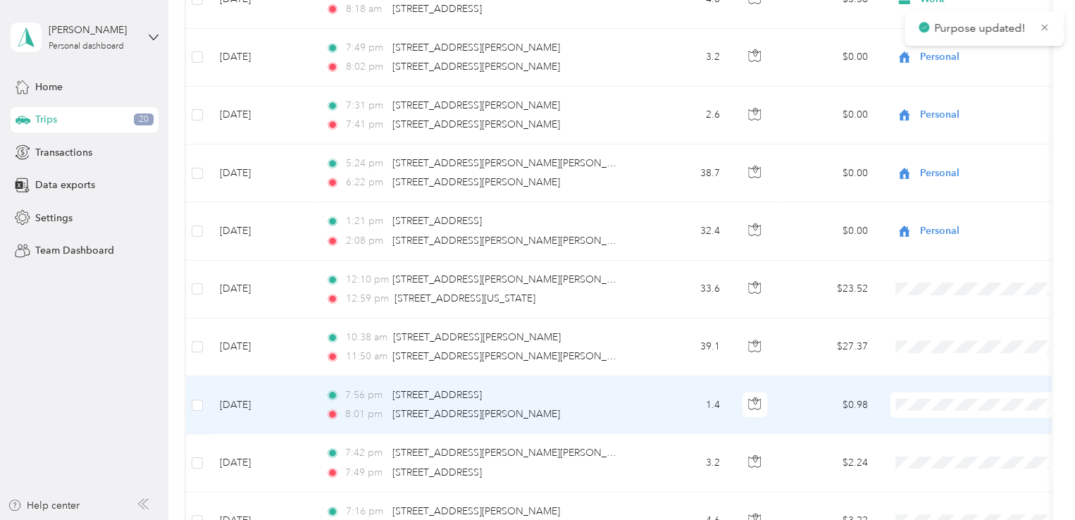
click at [946, 213] on span "Personal" at bounding box center [1008, 219] width 166 height 15
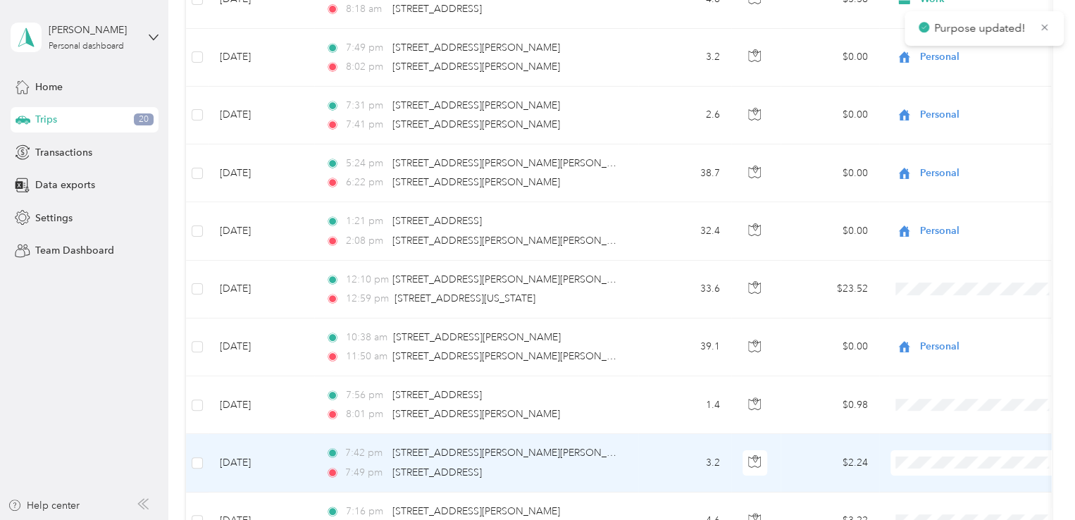
click at [955, 273] on span "Personal" at bounding box center [1008, 277] width 166 height 15
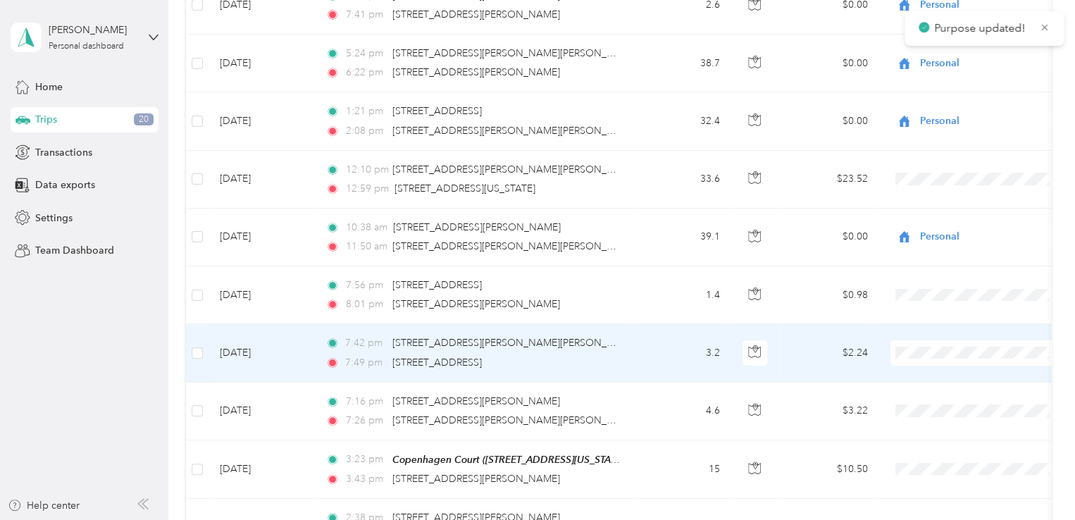
scroll to position [2324, 0]
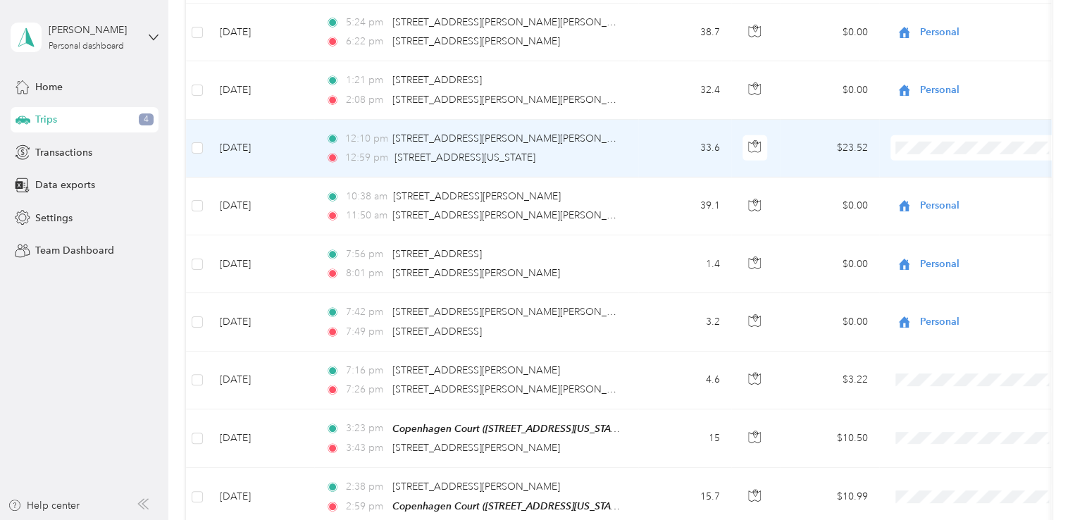
click at [942, 187] on span "Personal" at bounding box center [1008, 188] width 166 height 15
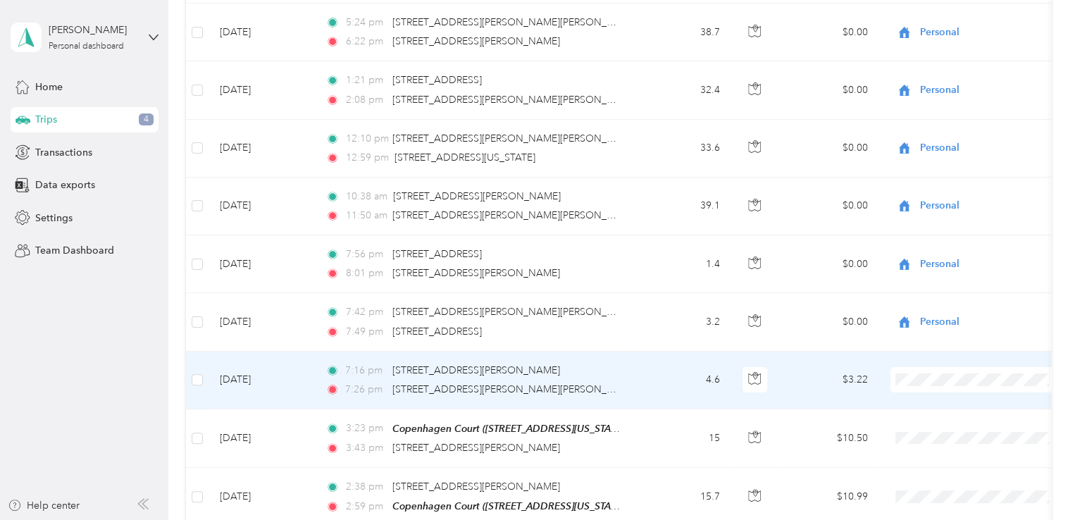
click at [945, 375] on span at bounding box center [977, 379] width 175 height 25
click at [944, 190] on span "Personal" at bounding box center [1008, 194] width 166 height 15
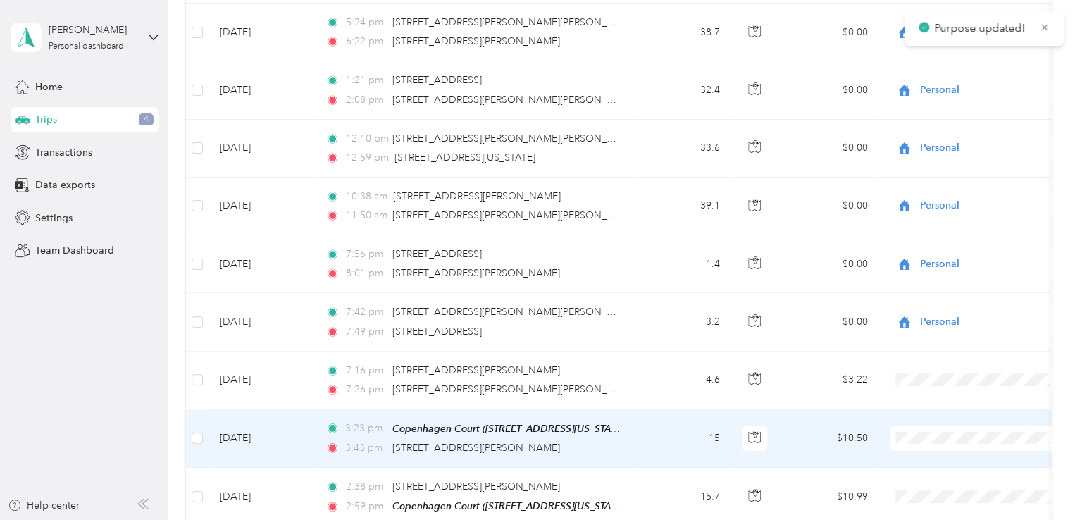
click at [935, 256] on li "Personal" at bounding box center [995, 251] width 211 height 25
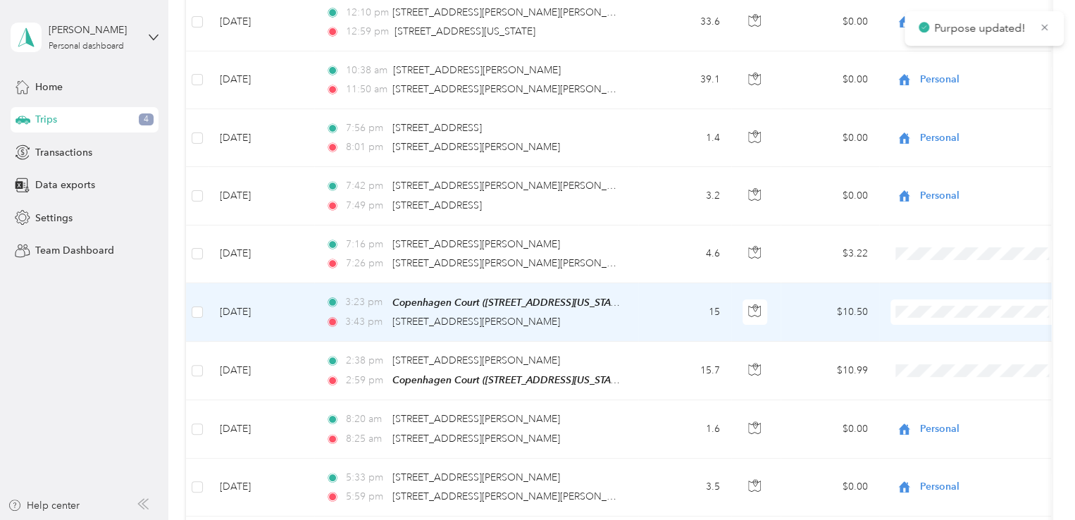
scroll to position [2465, 0]
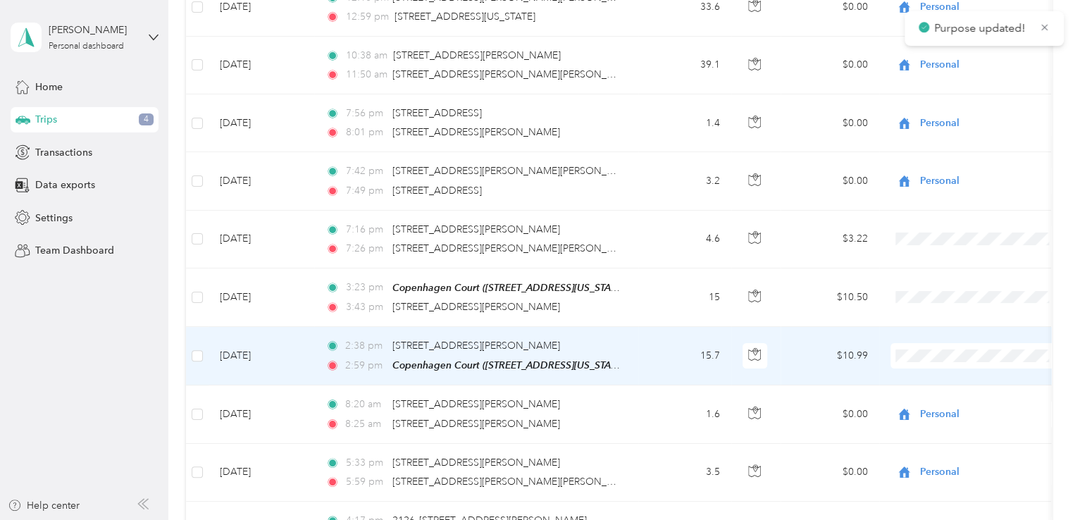
click at [928, 353] on span at bounding box center [977, 355] width 175 height 25
click at [947, 170] on li "Personal" at bounding box center [995, 163] width 211 height 25
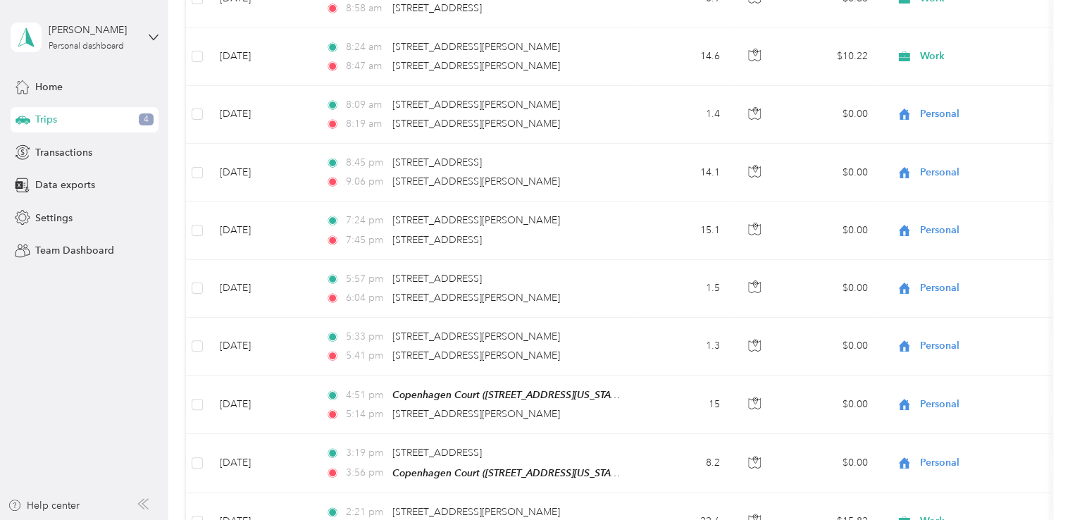
scroll to position [0, 0]
